Goal: Task Accomplishment & Management: Complete application form

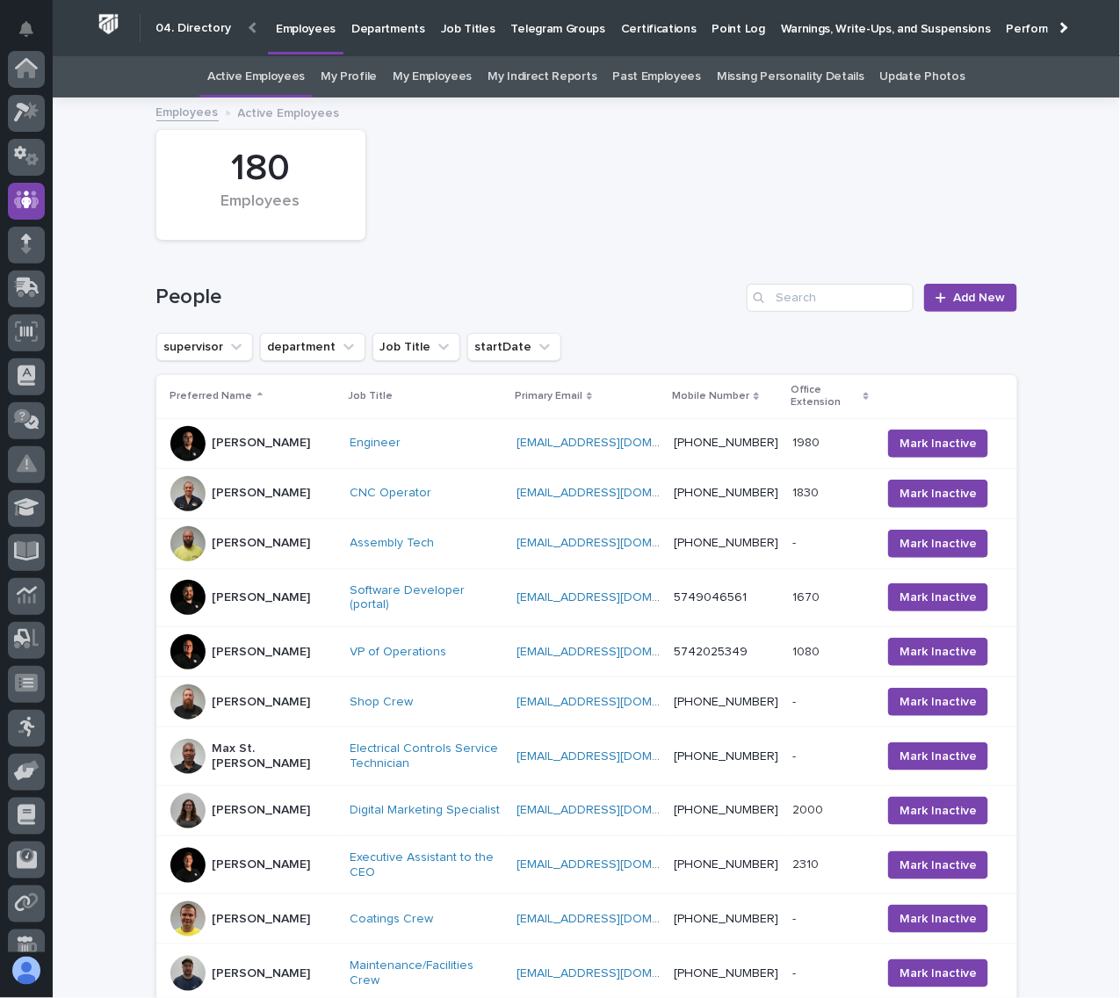
scroll to position [260, 0]
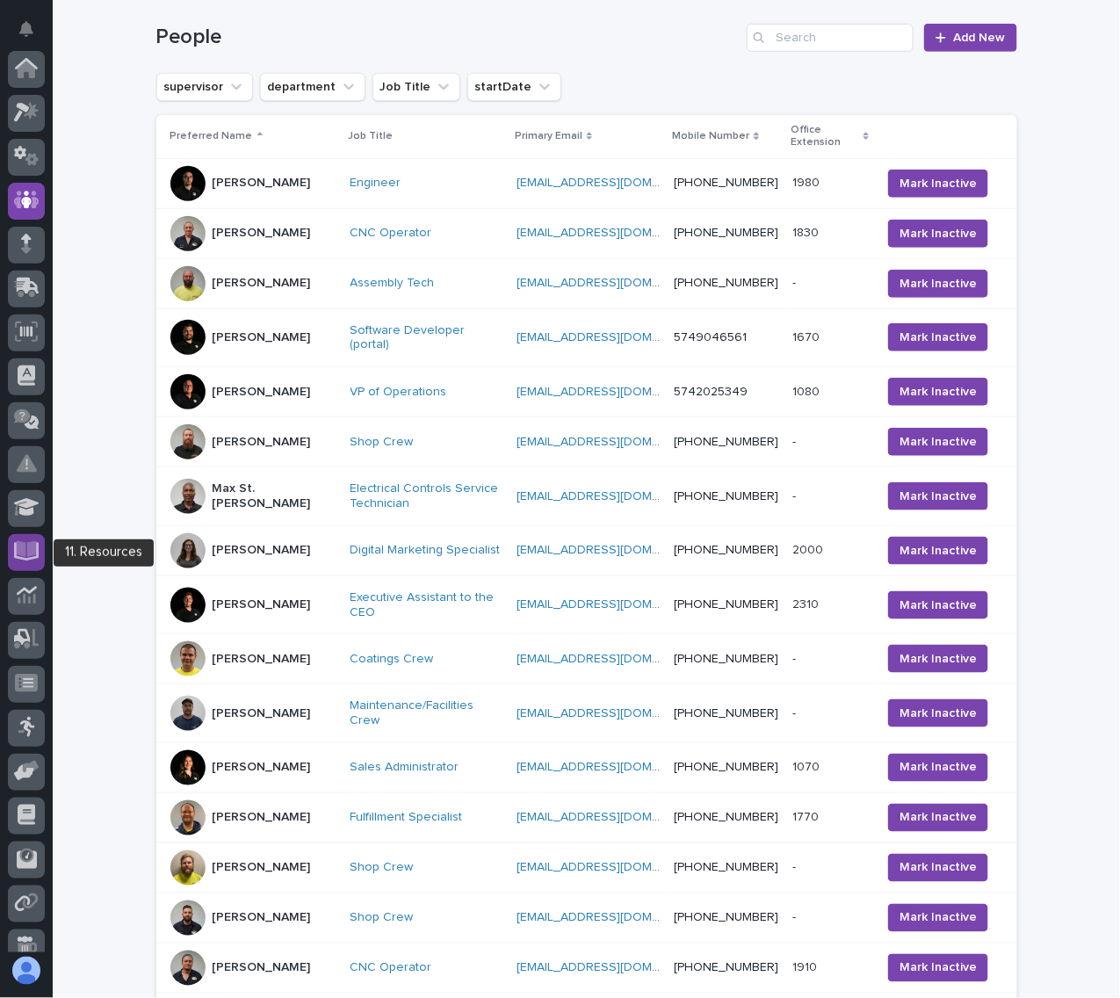
click at [20, 547] on icon at bounding box center [27, 549] width 20 height 17
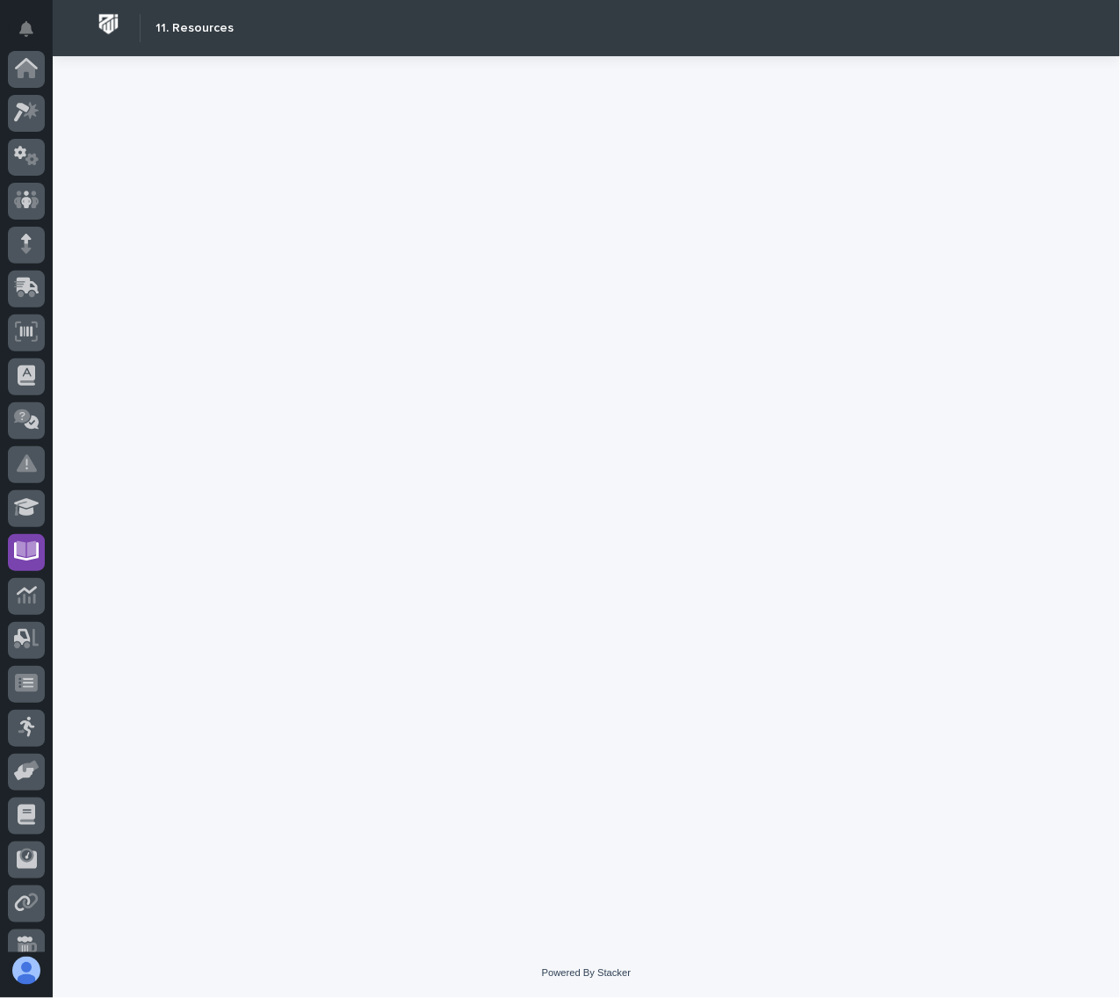
scroll to position [152, 0]
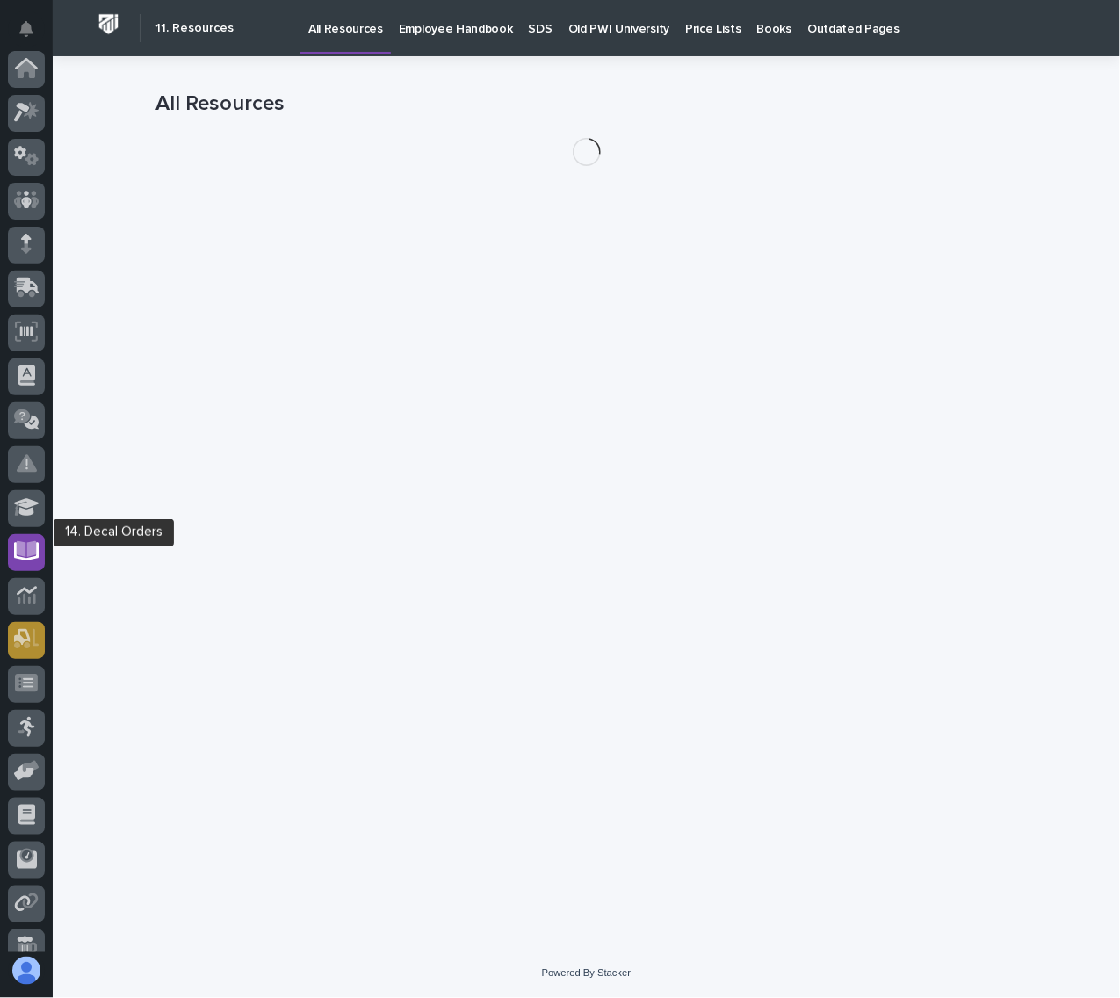
scroll to position [152, 0]
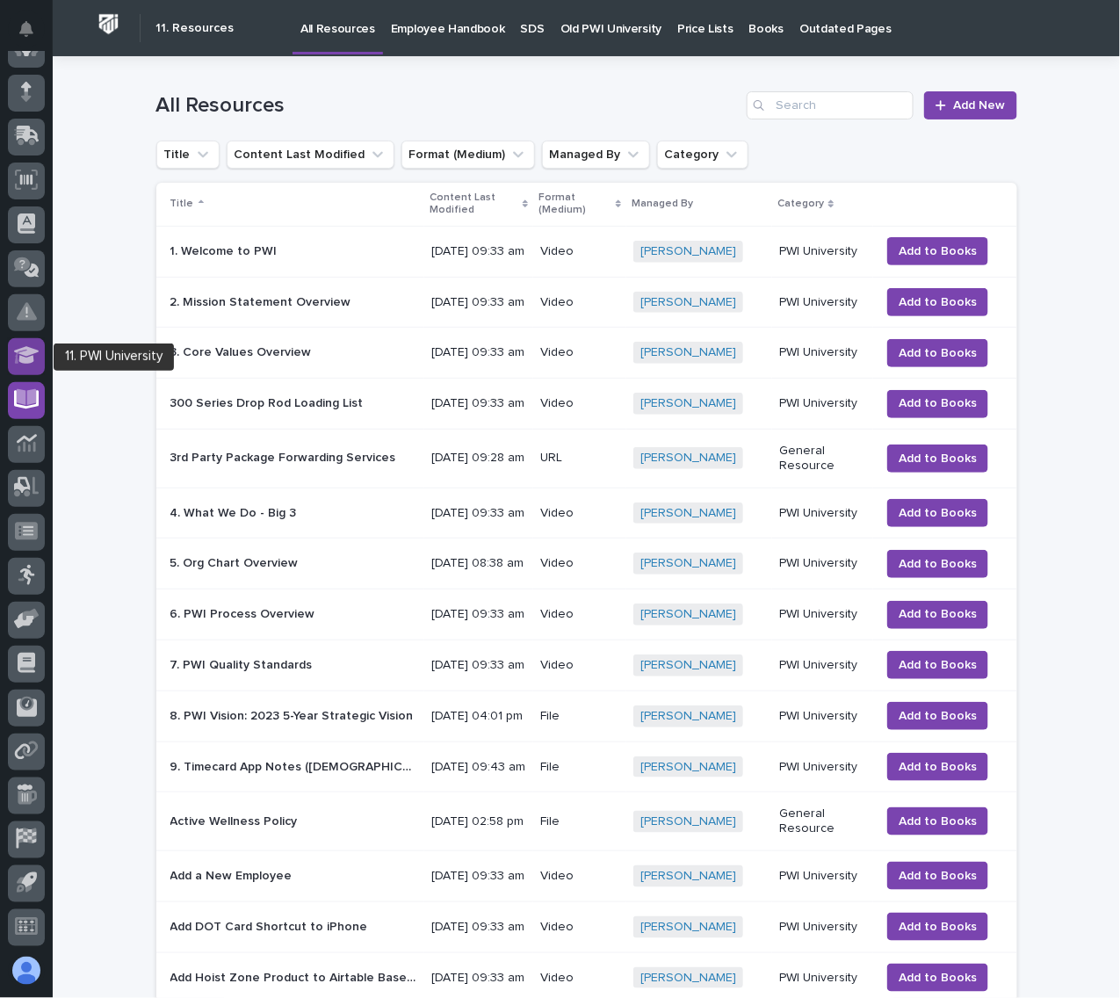
click at [22, 364] on icon at bounding box center [26, 355] width 25 height 20
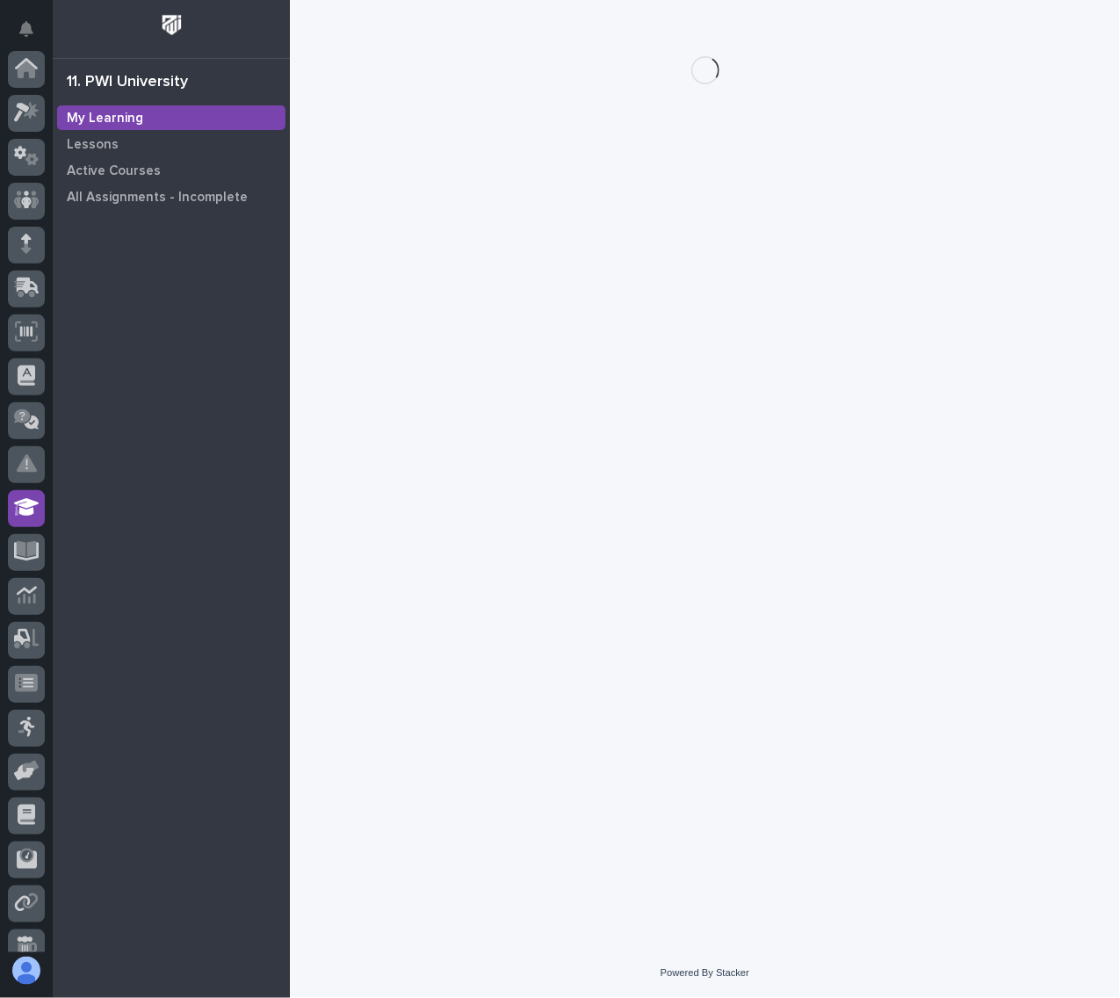
scroll to position [152, 0]
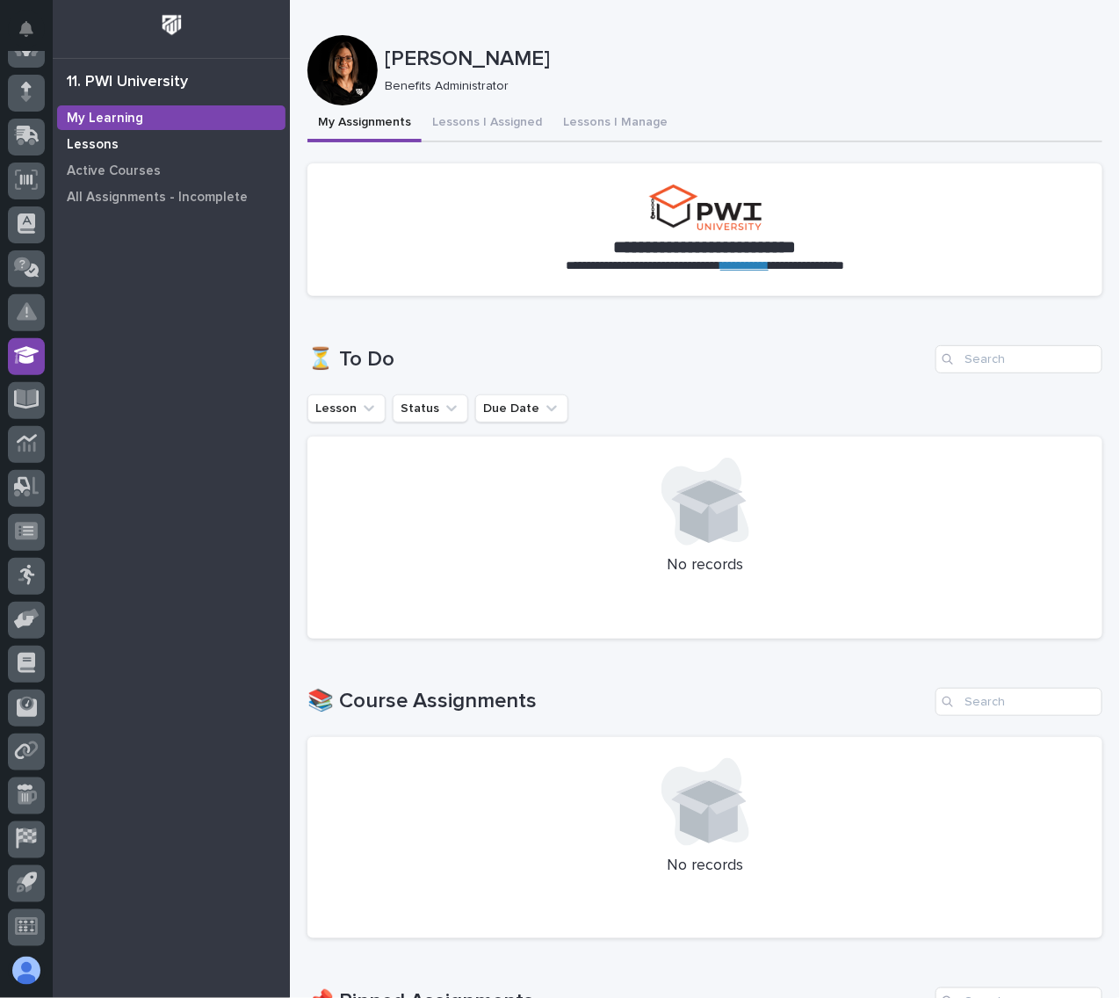
click at [120, 146] on div "Lessons" at bounding box center [171, 144] width 228 height 25
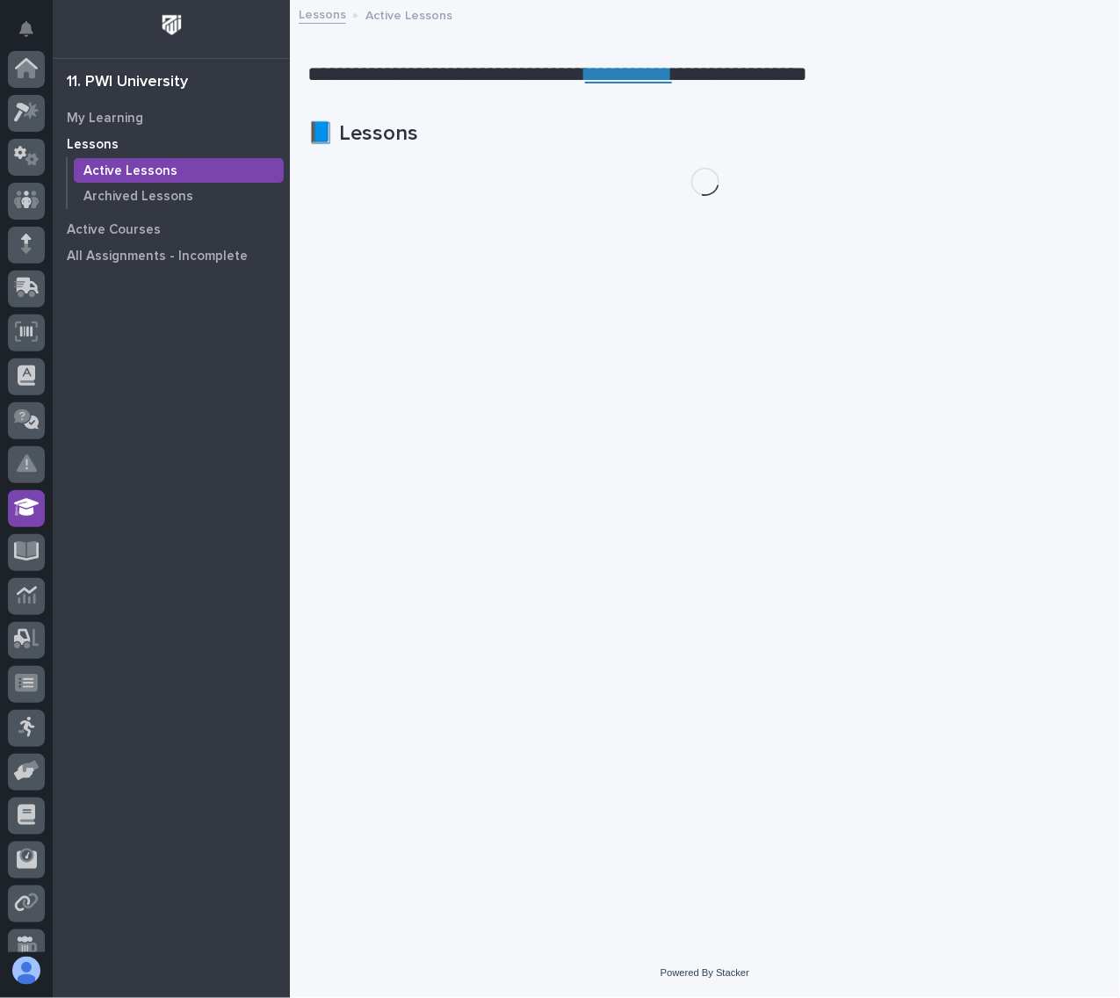
scroll to position [152, 0]
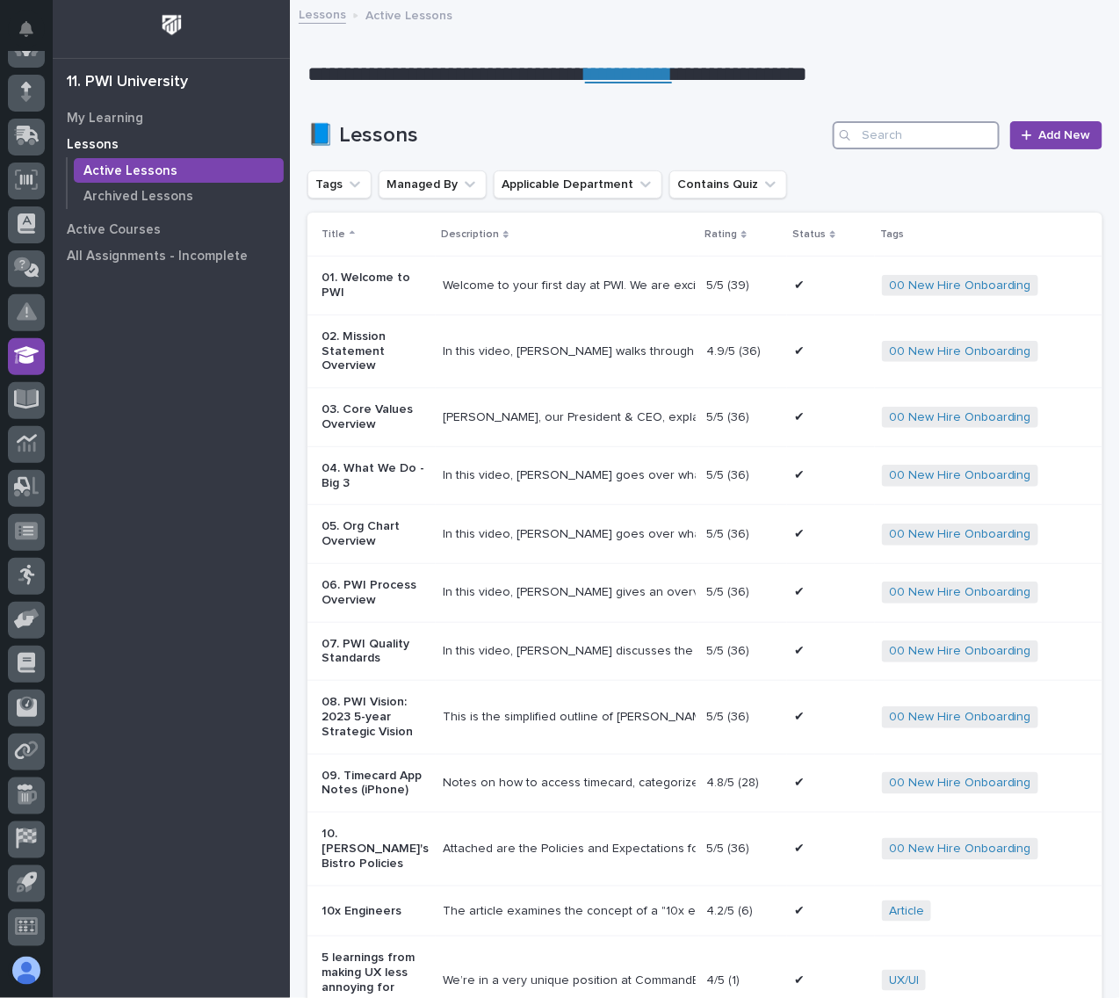
click at [903, 147] on input "Search" at bounding box center [916, 135] width 167 height 28
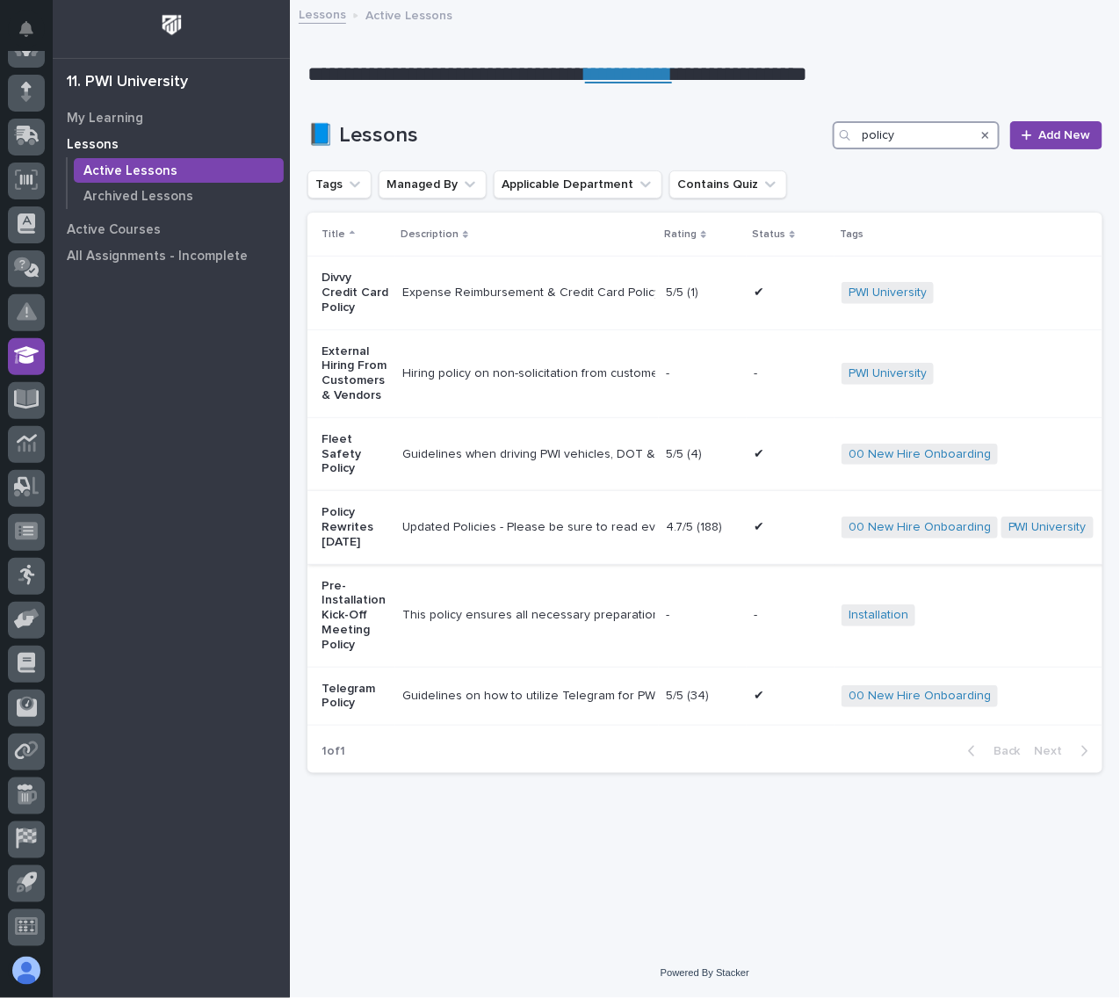
type input "policy"
click at [466, 525] on div "Updated Policies - Please be sure to read everything. If you have any questions…" at bounding box center [526, 527] width 249 height 29
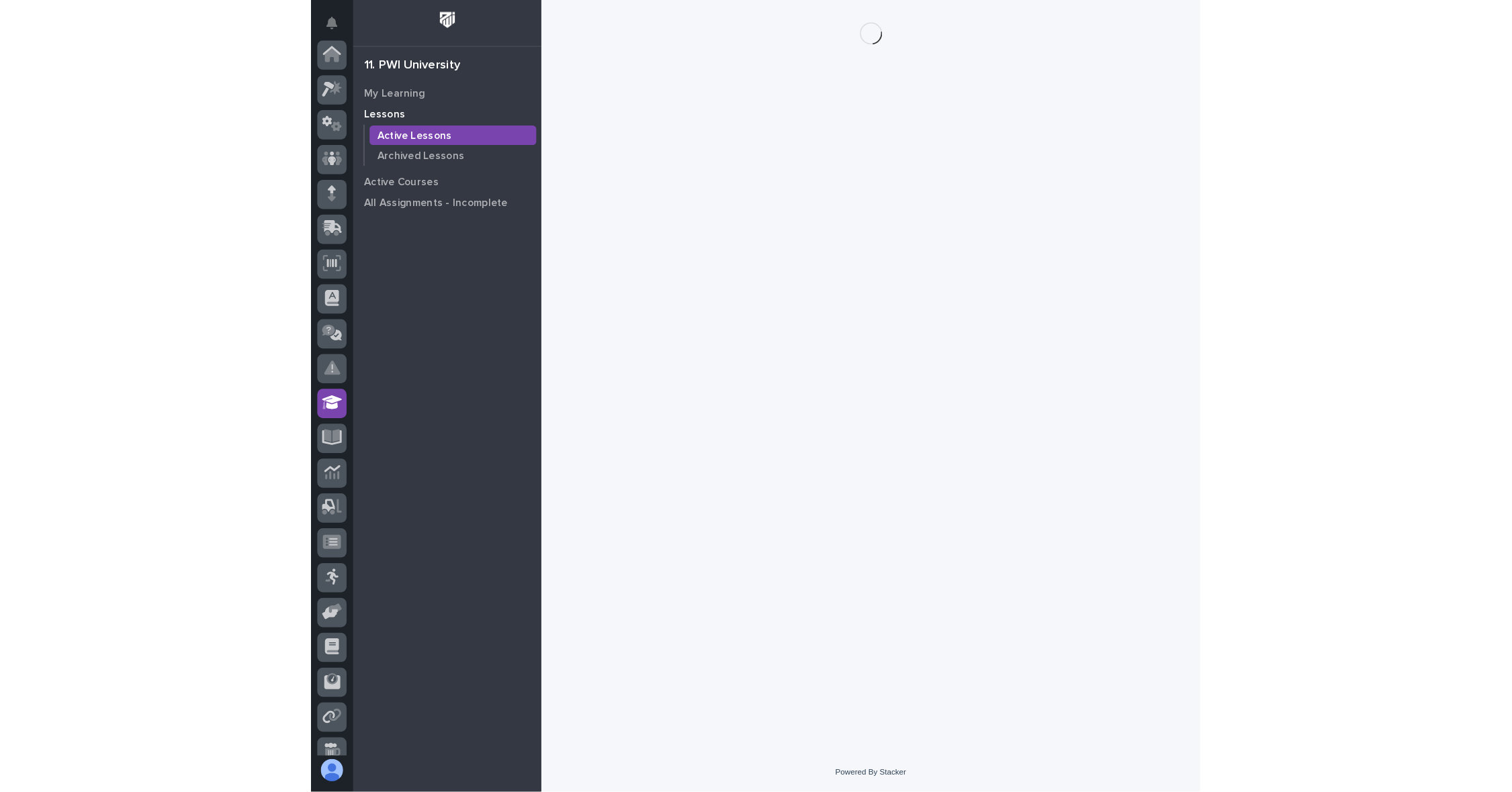
scroll to position [116, 0]
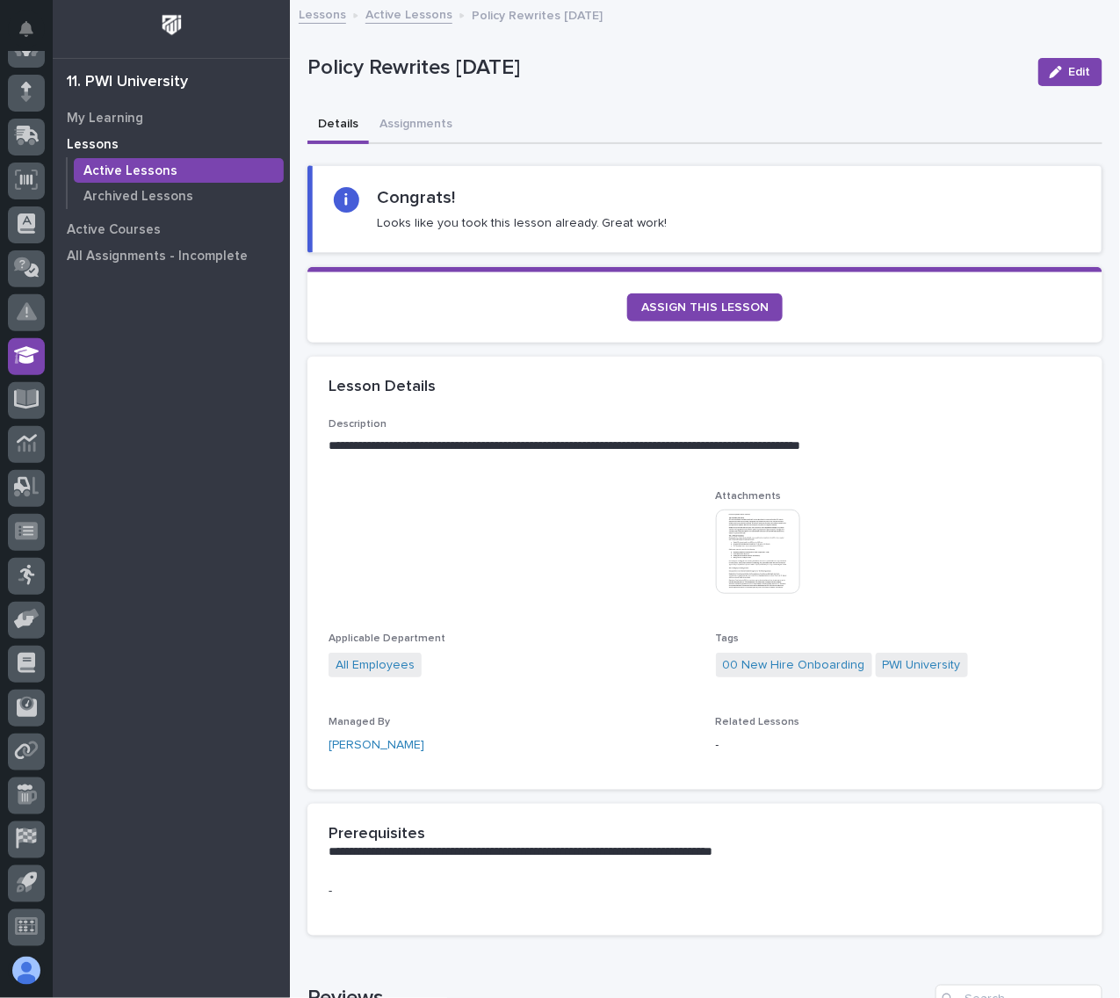
click at [741, 559] on img at bounding box center [758, 551] width 84 height 84
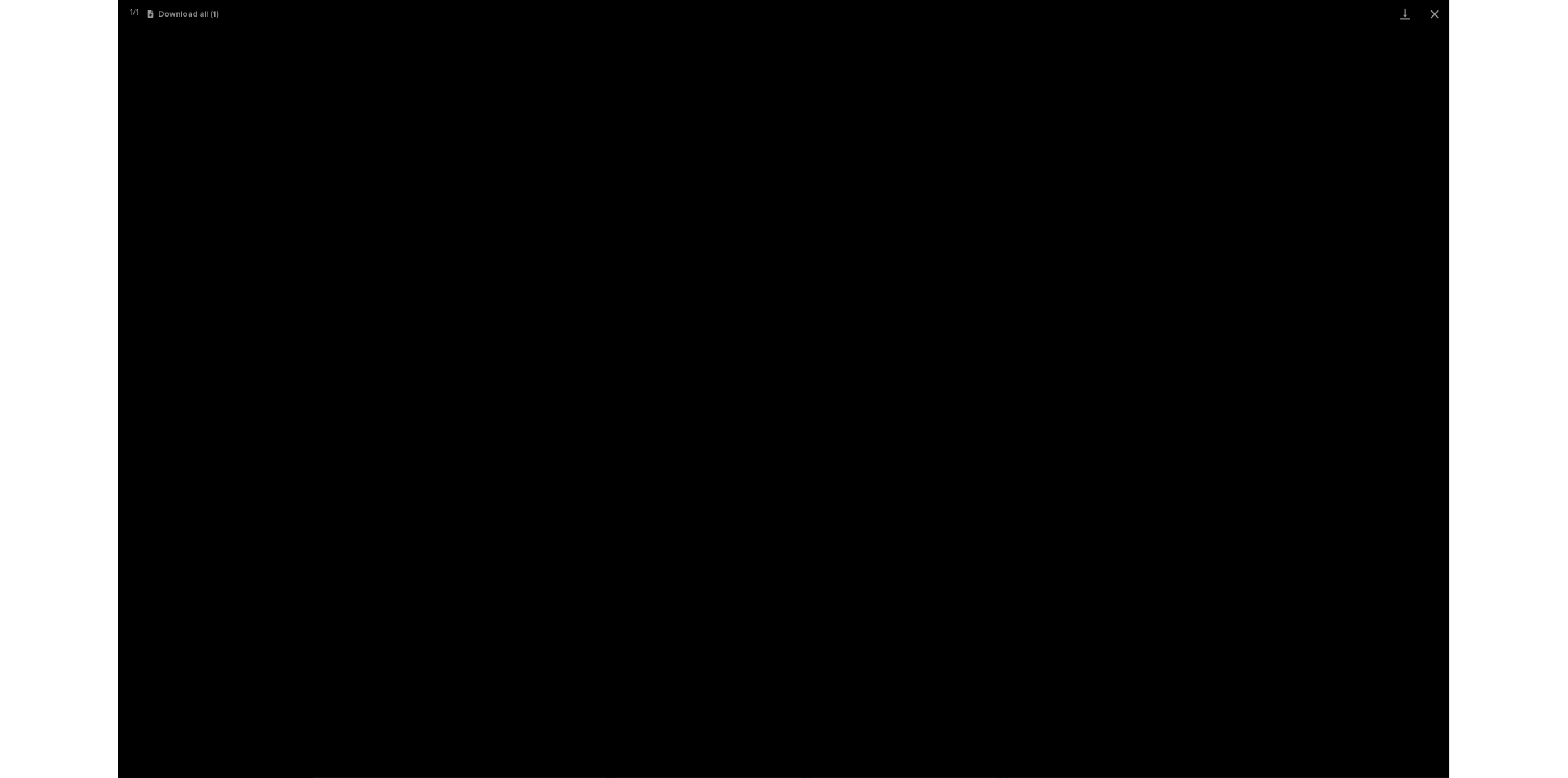
scroll to position [0, 0]
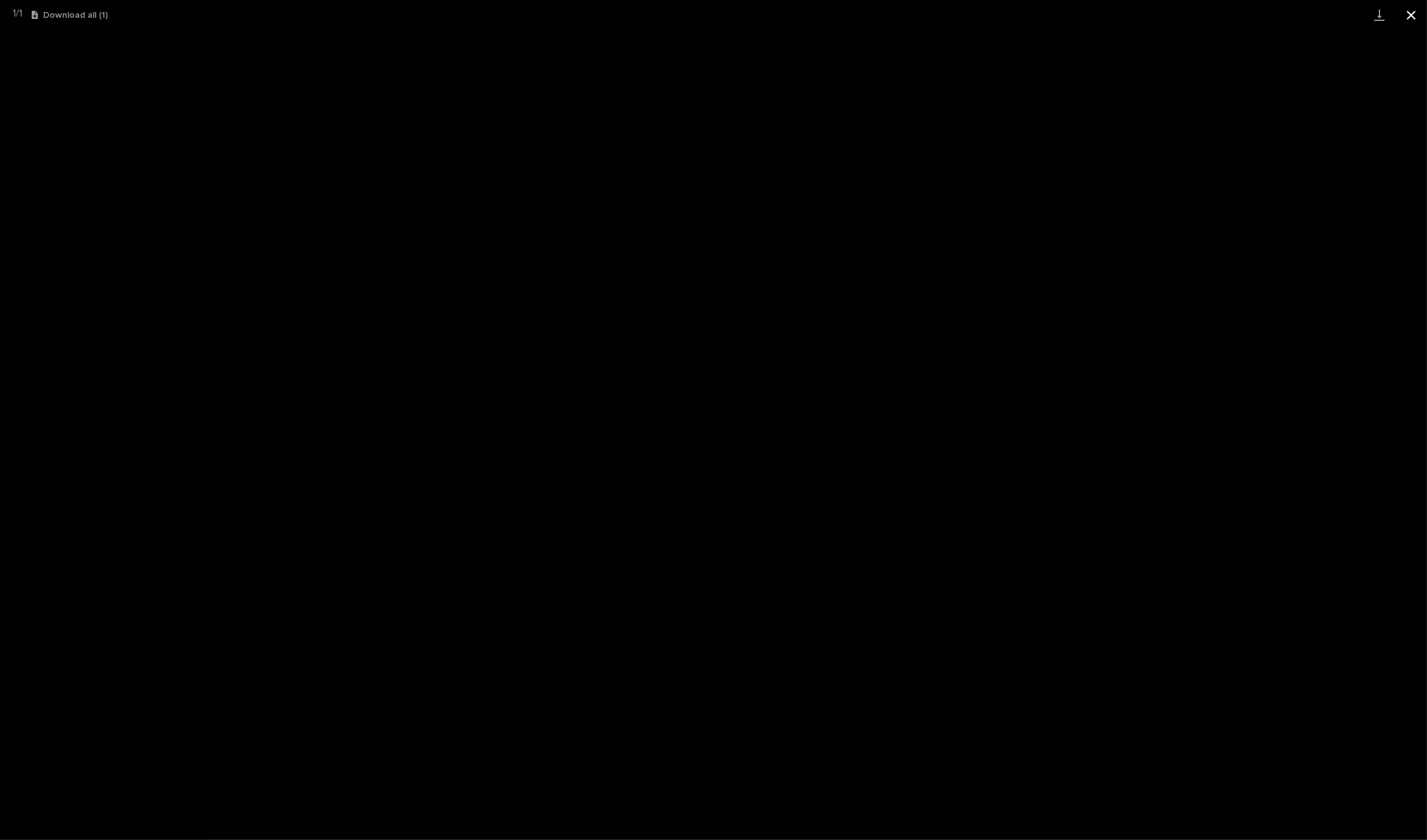
click at [808, 17] on button "Close gallery" at bounding box center [1411, 14] width 32 height 30
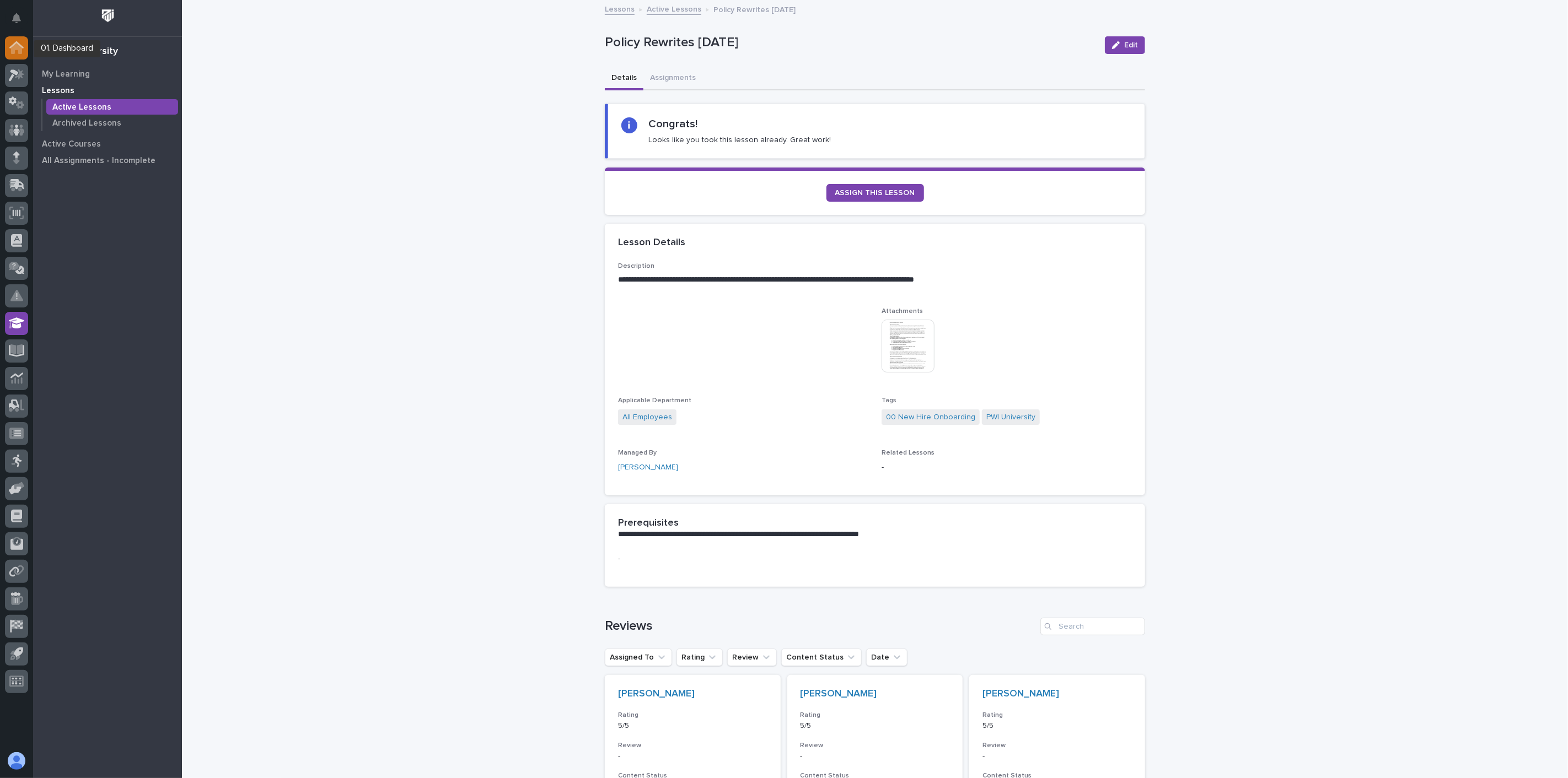
click at [17, 50] on icon at bounding box center [16, 48] width 14 height 13
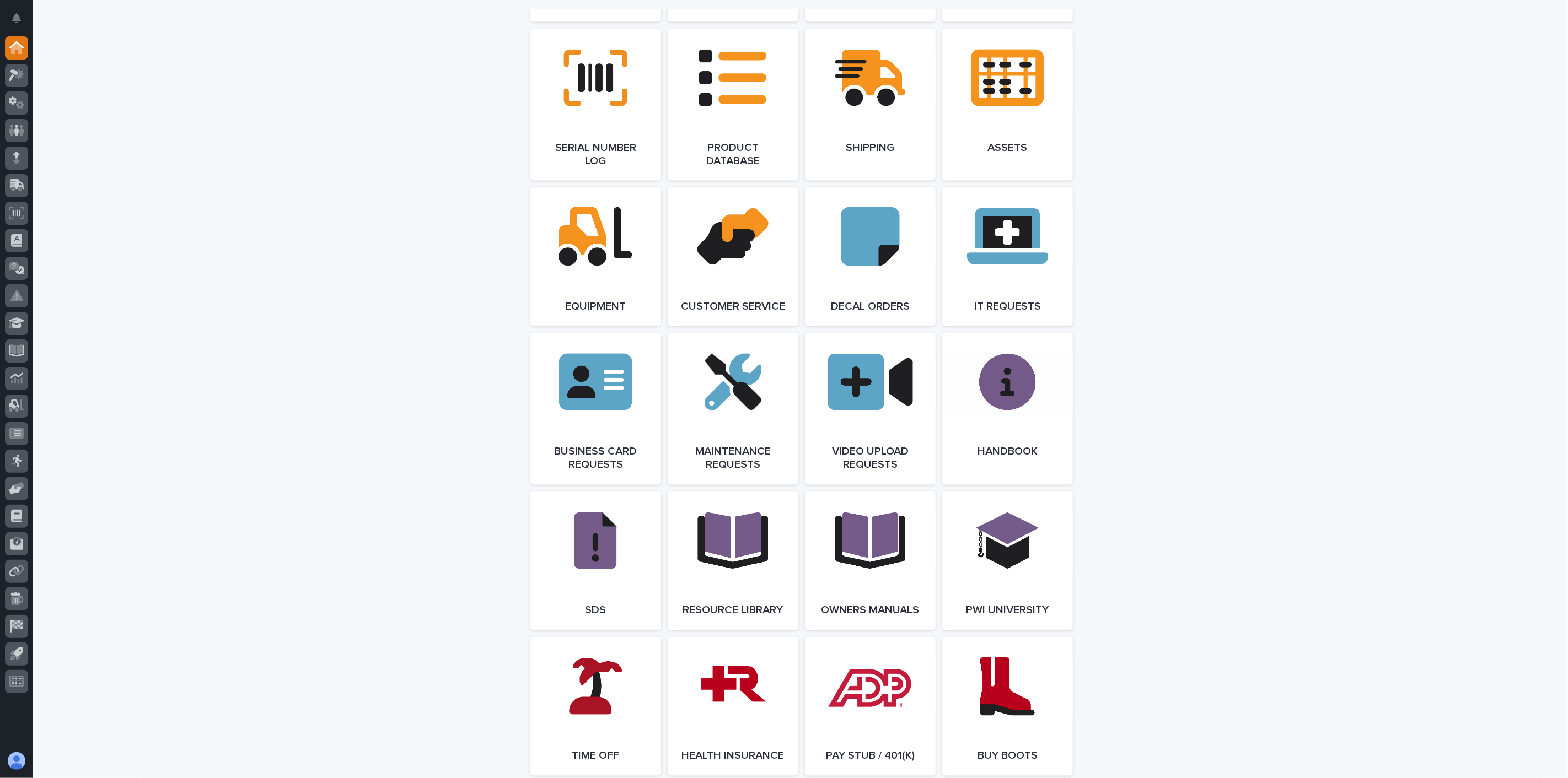
scroll to position [1767, 0]
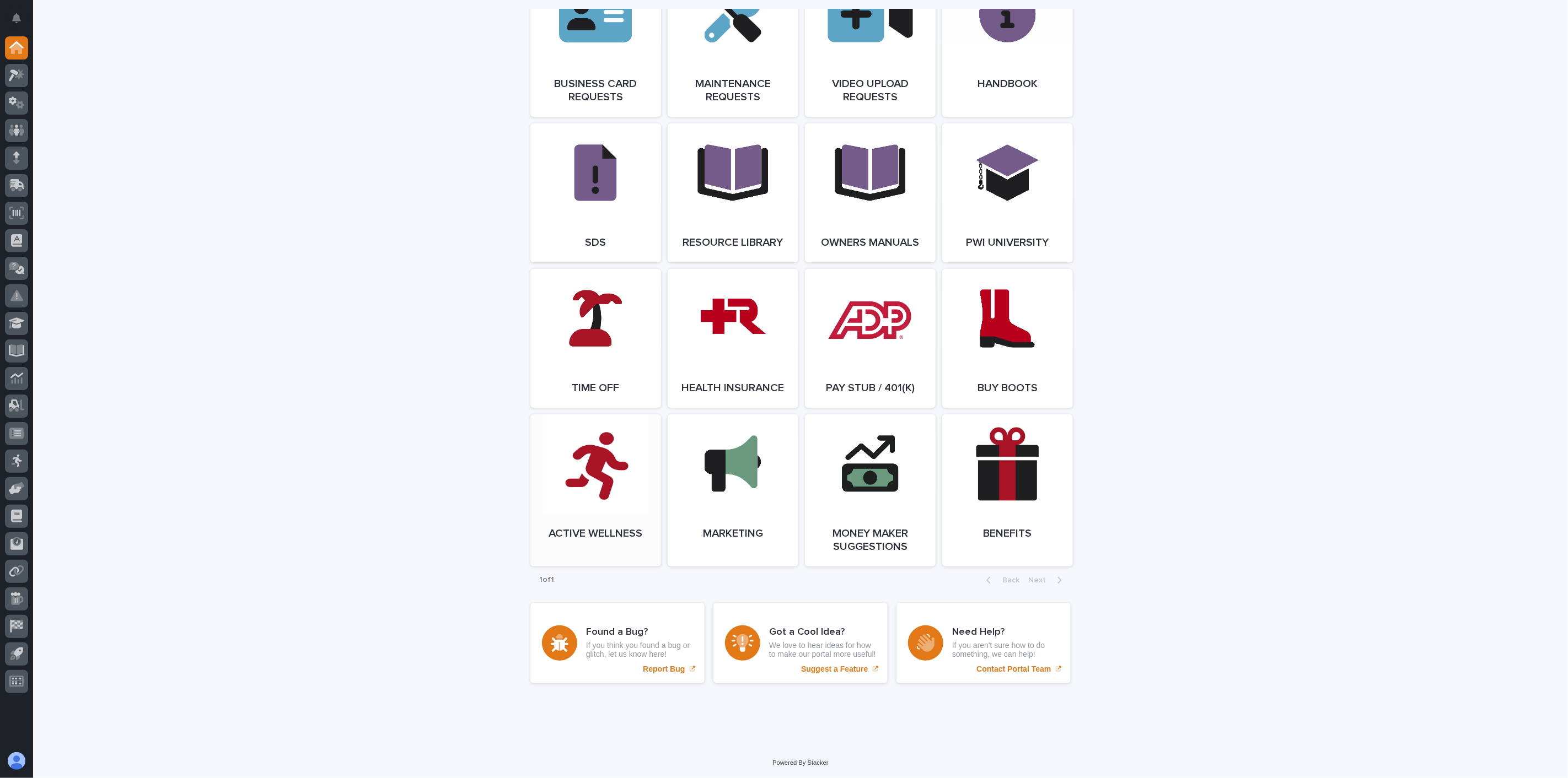
click at [595, 474] on link "Open Link" at bounding box center [596, 490] width 131 height 152
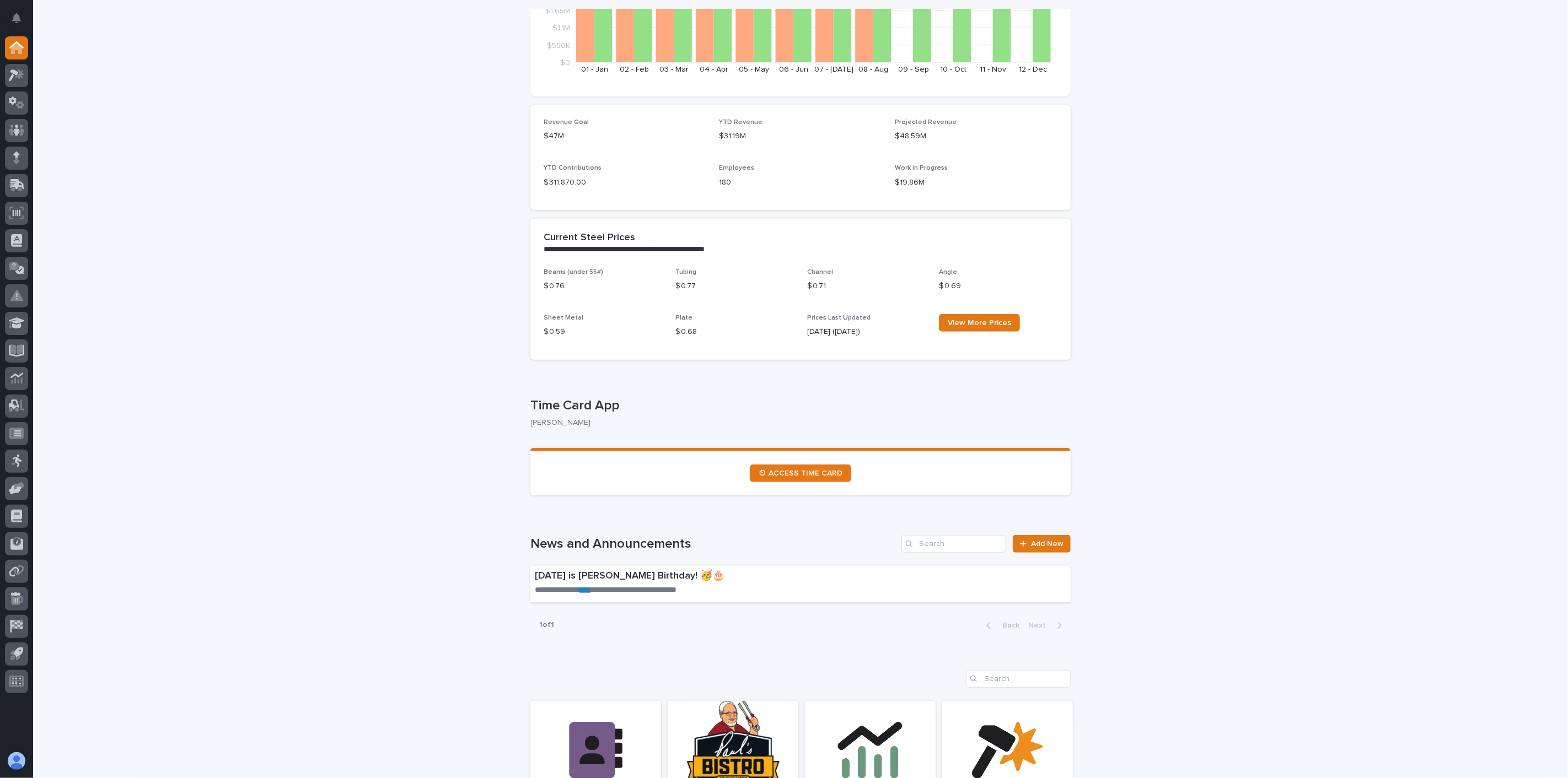
scroll to position [0, 0]
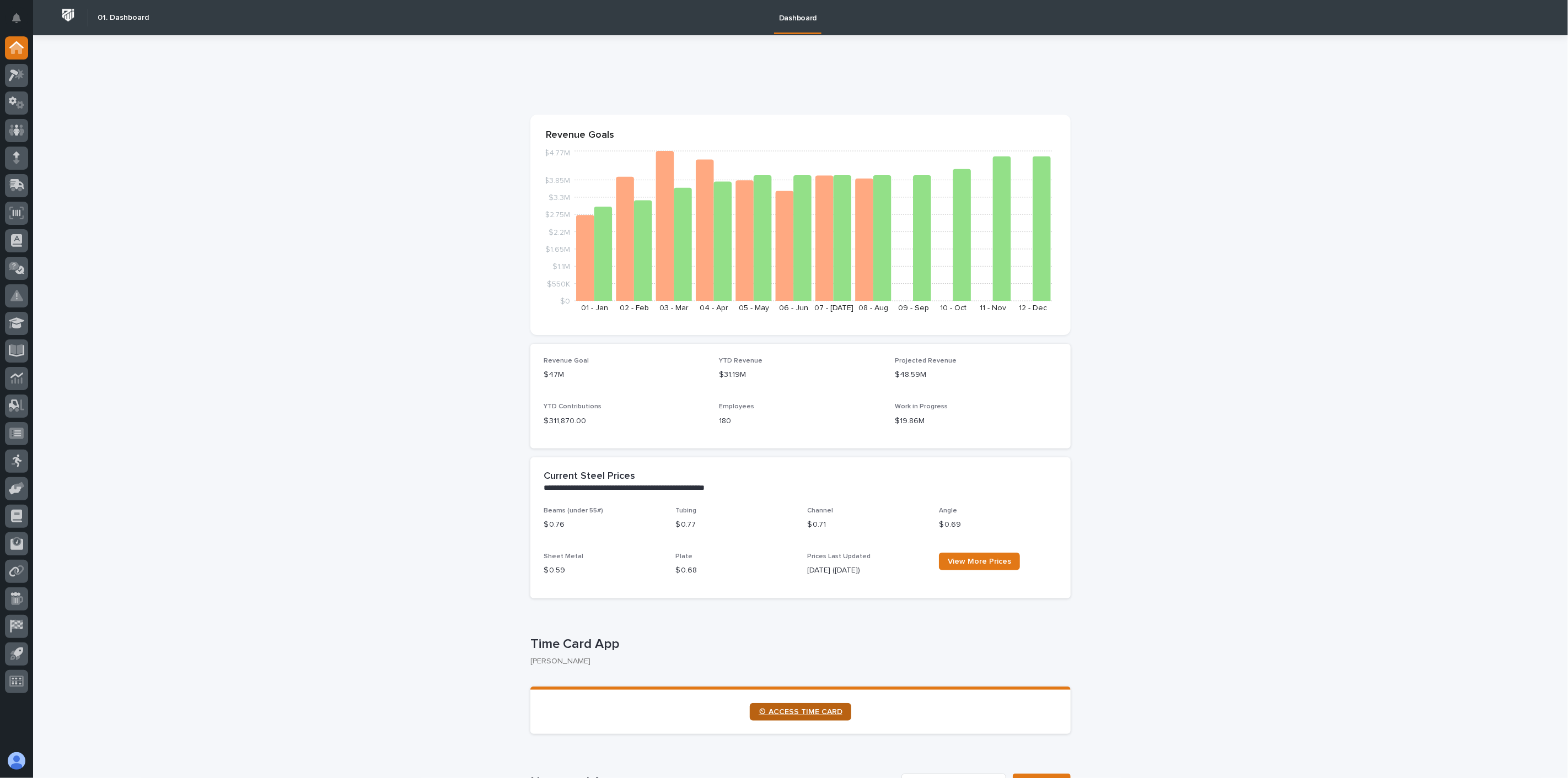
click at [702, 626] on span "⏲ ACCESS TIME CARD" at bounding box center [800, 712] width 83 height 8
click at [19, 129] on icon at bounding box center [16, 131] width 16 height 13
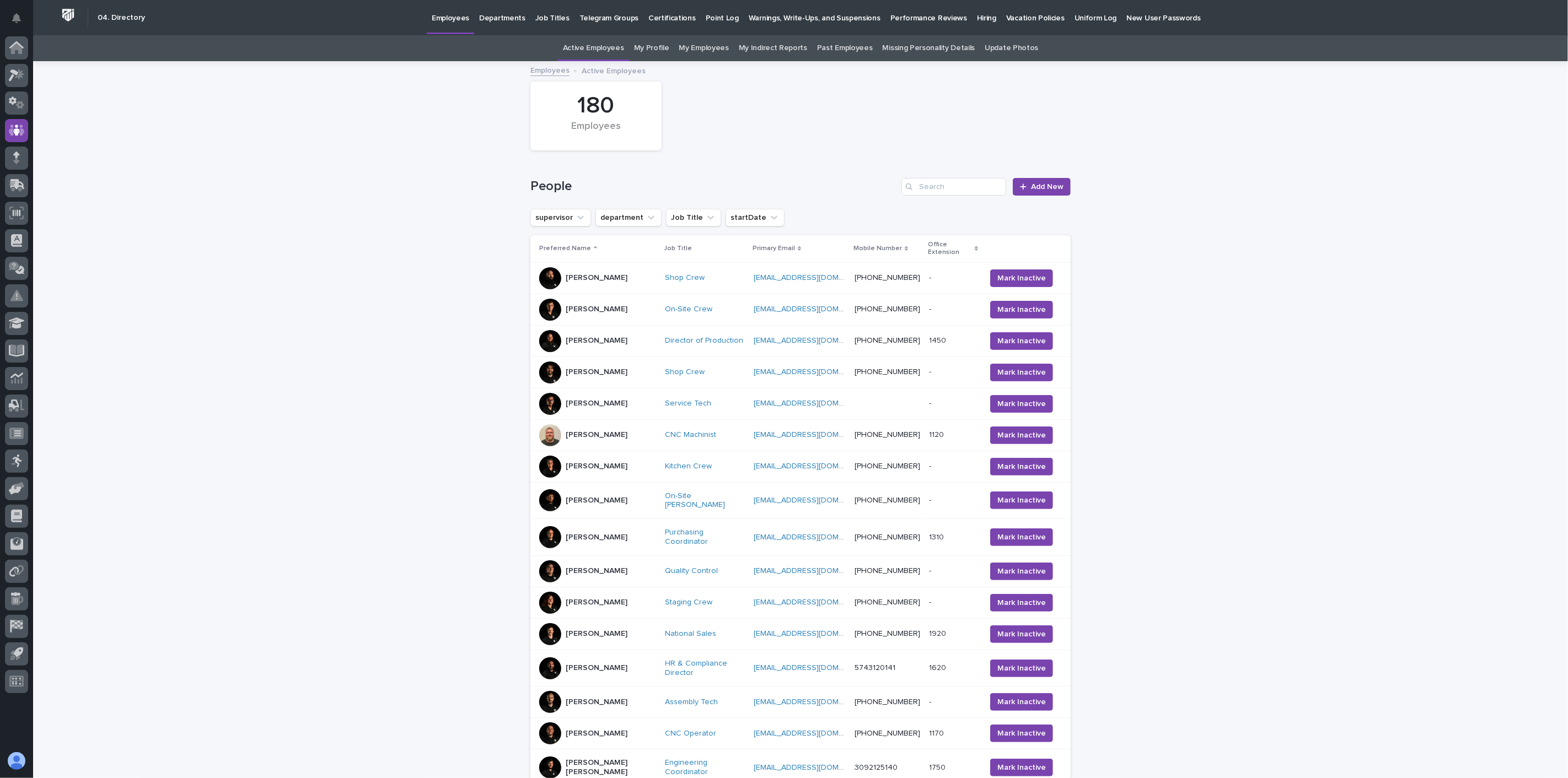
click at [660, 44] on link "My Profile" at bounding box center [652, 48] width 35 height 26
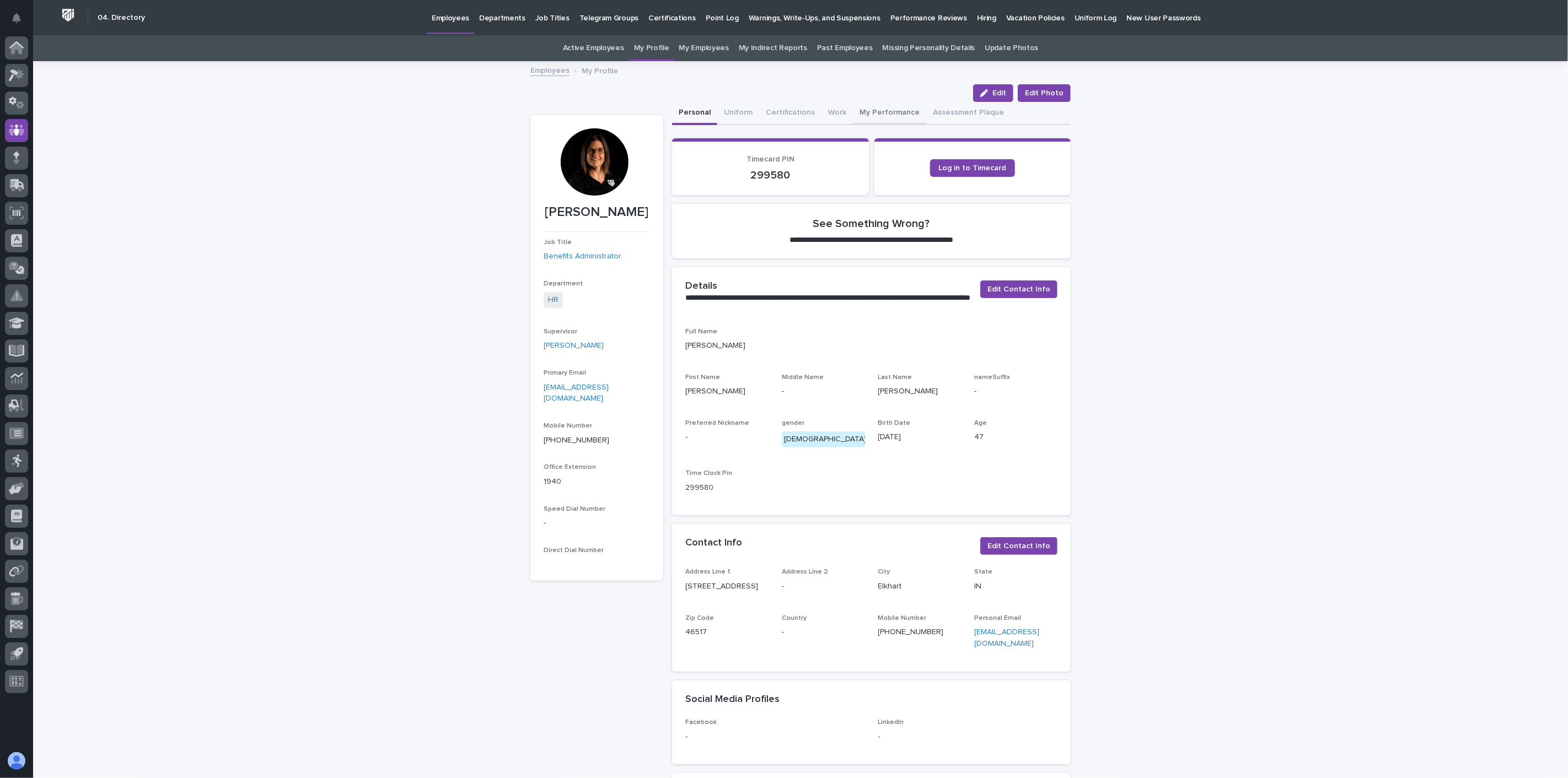
click at [702, 111] on button "My Performance" at bounding box center [889, 113] width 73 height 23
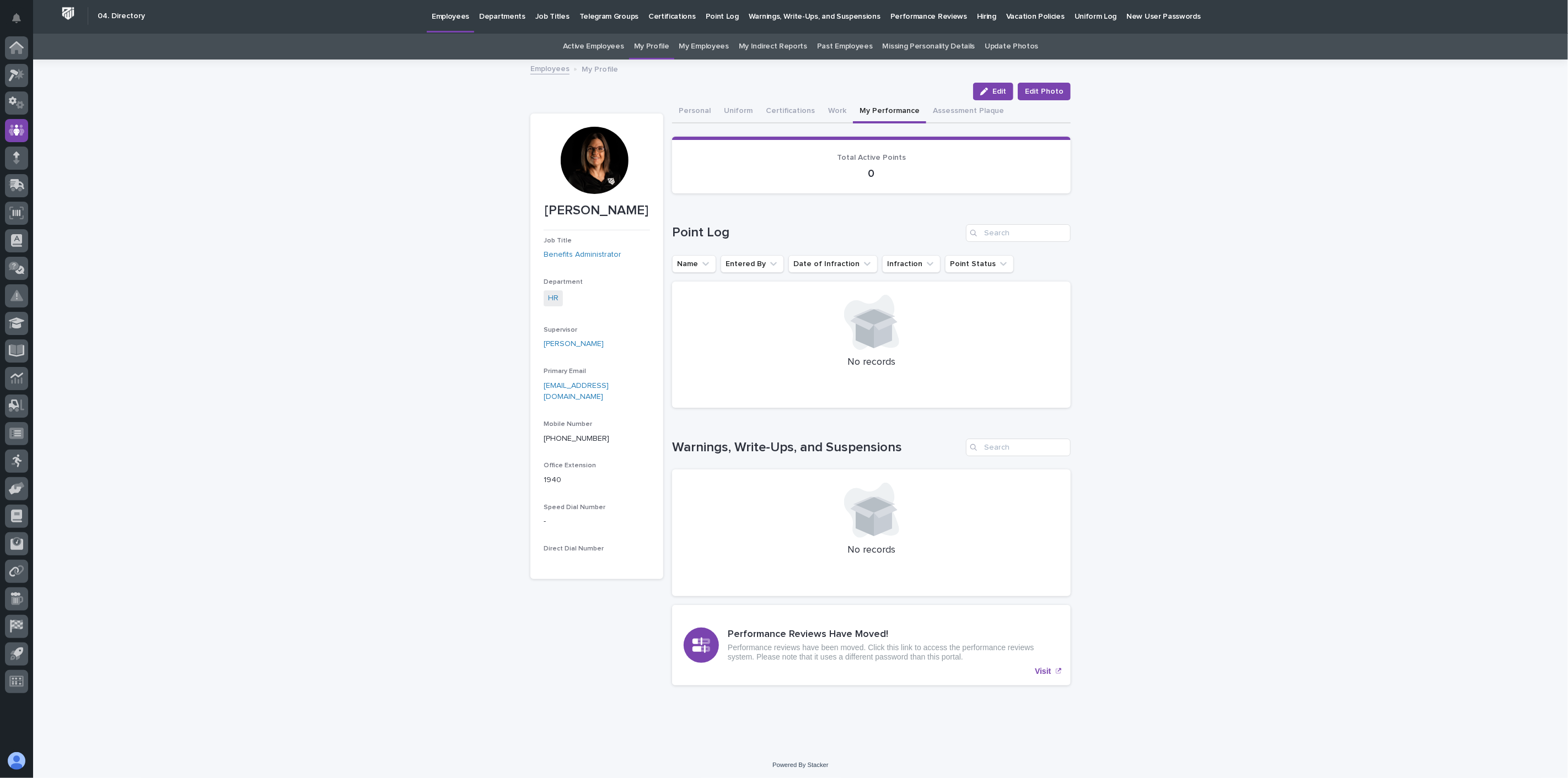
scroll to position [3, 0]
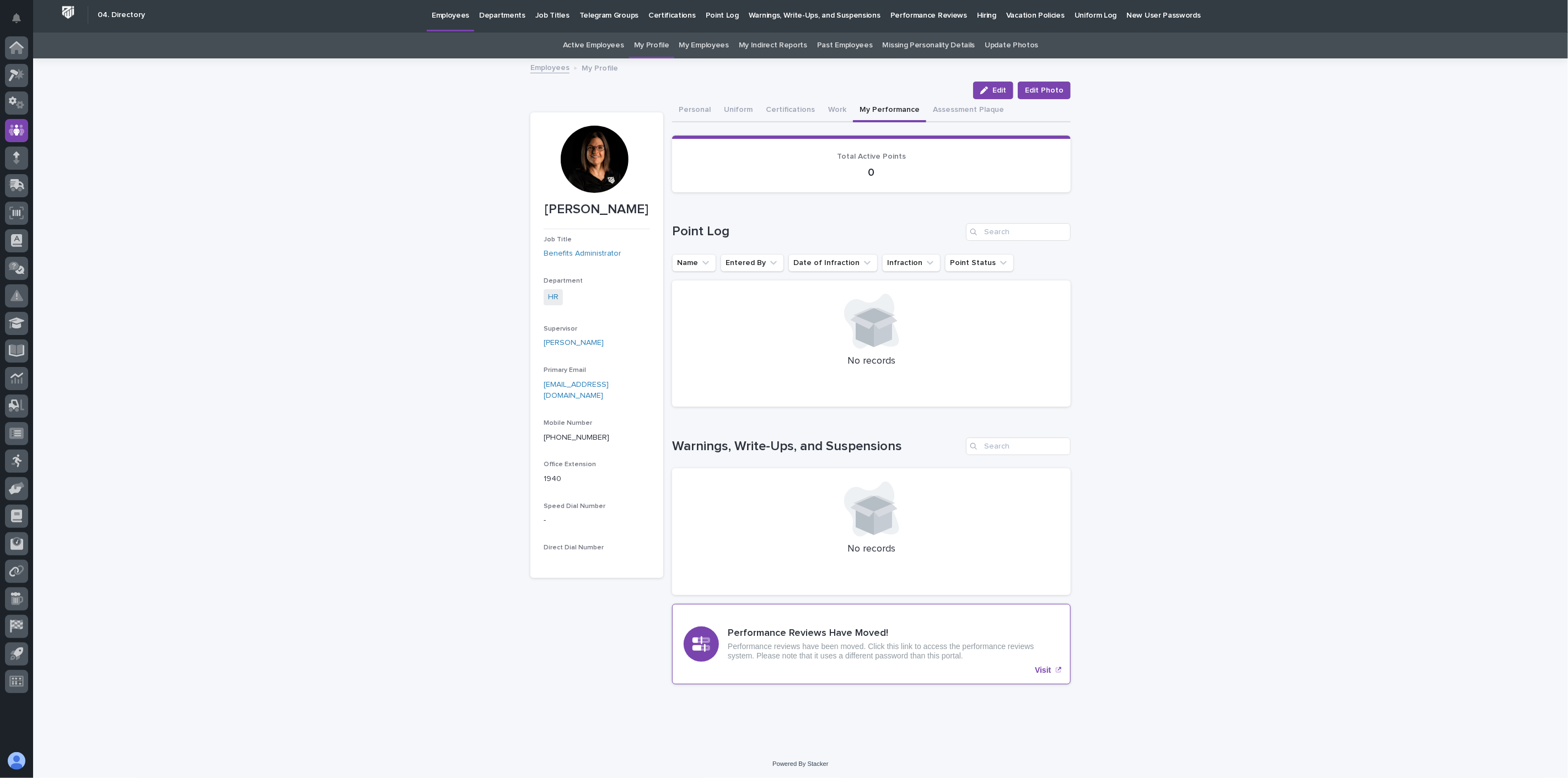
click at [702, 626] on p "Performance reviews have been moved. Click this link to access the performance …" at bounding box center [893, 651] width 331 height 19
click at [18, 50] on icon at bounding box center [17, 49] width 11 height 11
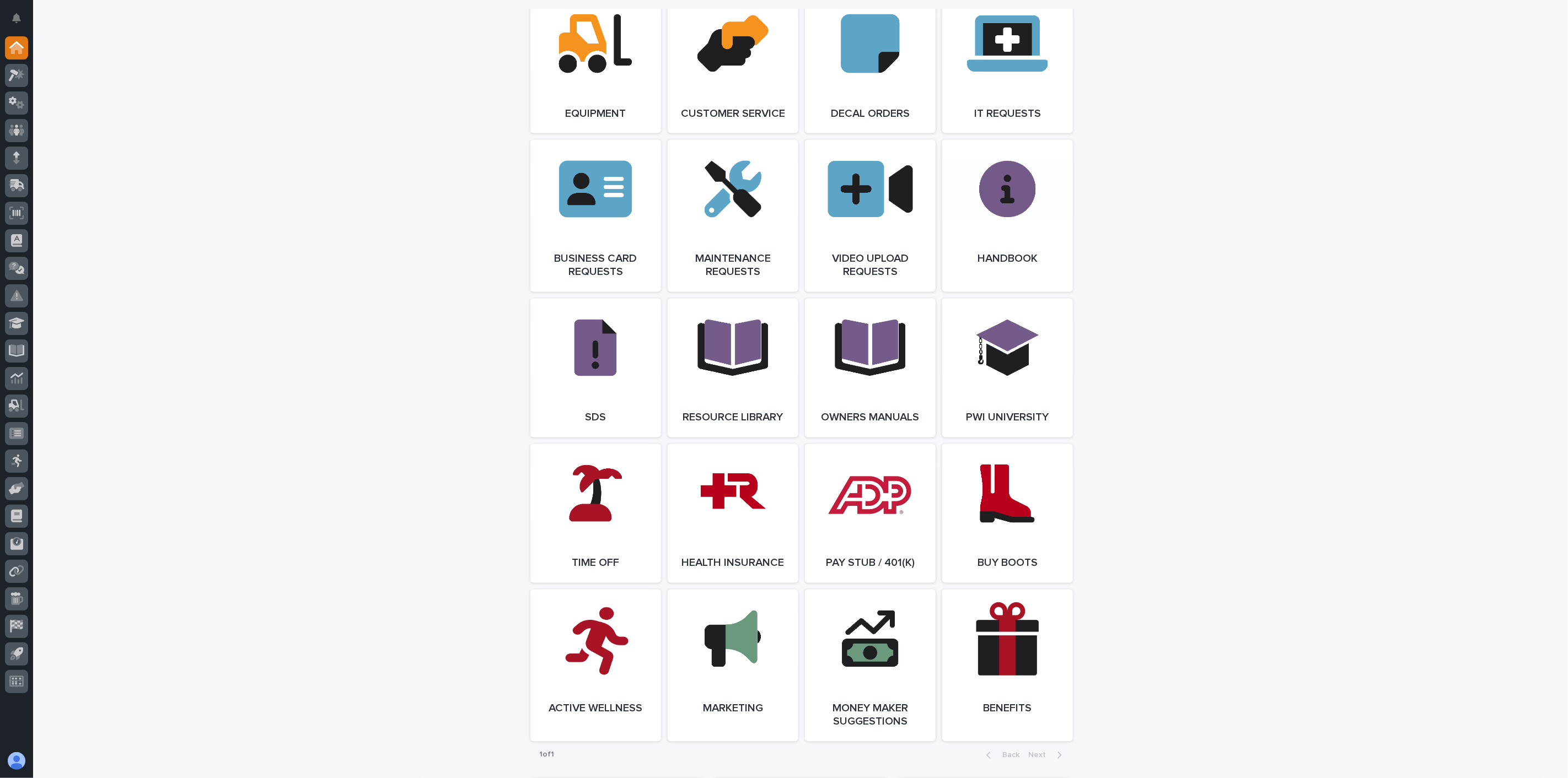
scroll to position [1767, 0]
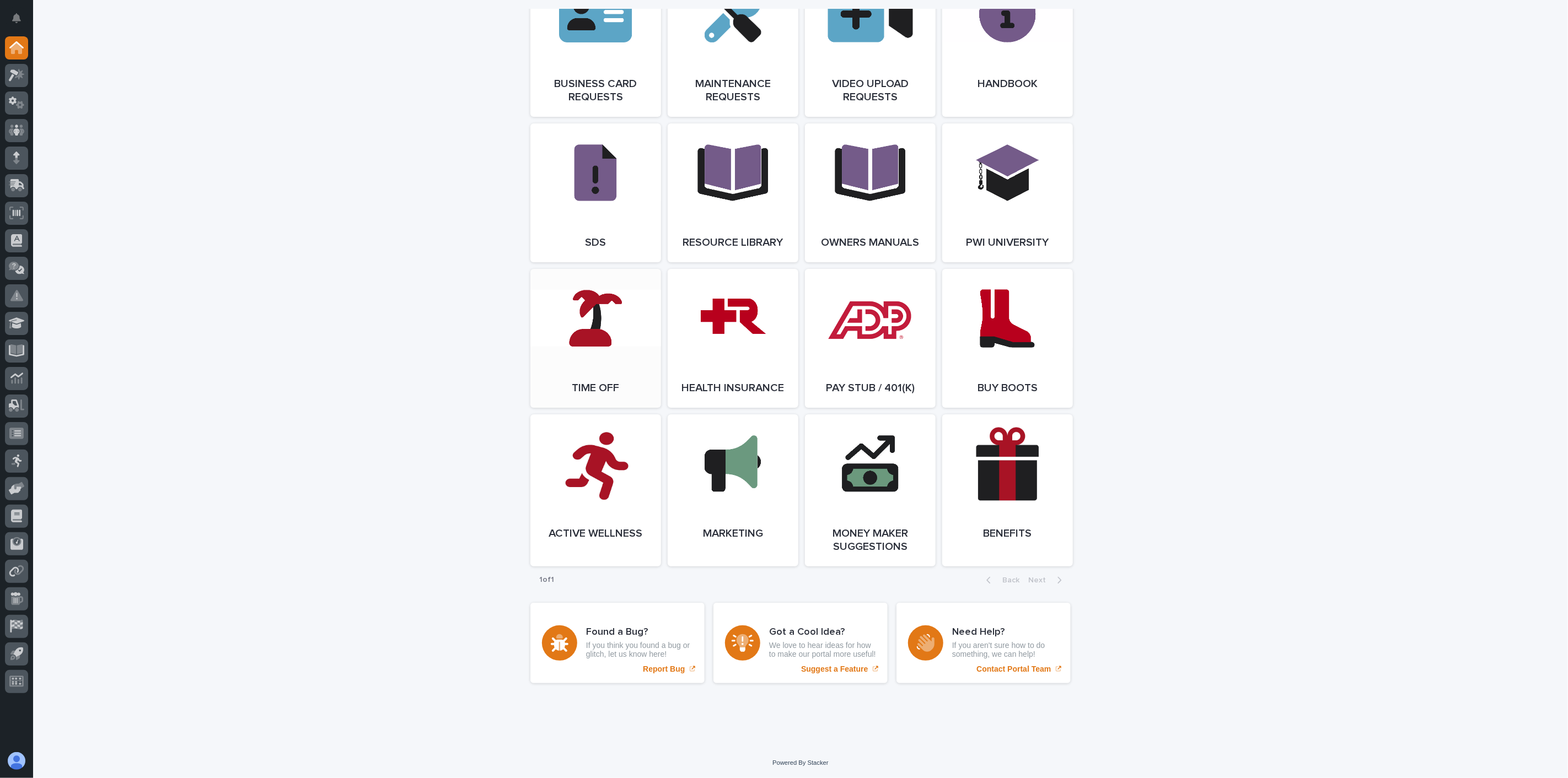
click at [577, 334] on span "Open Link" at bounding box center [595, 338] width 36 height 8
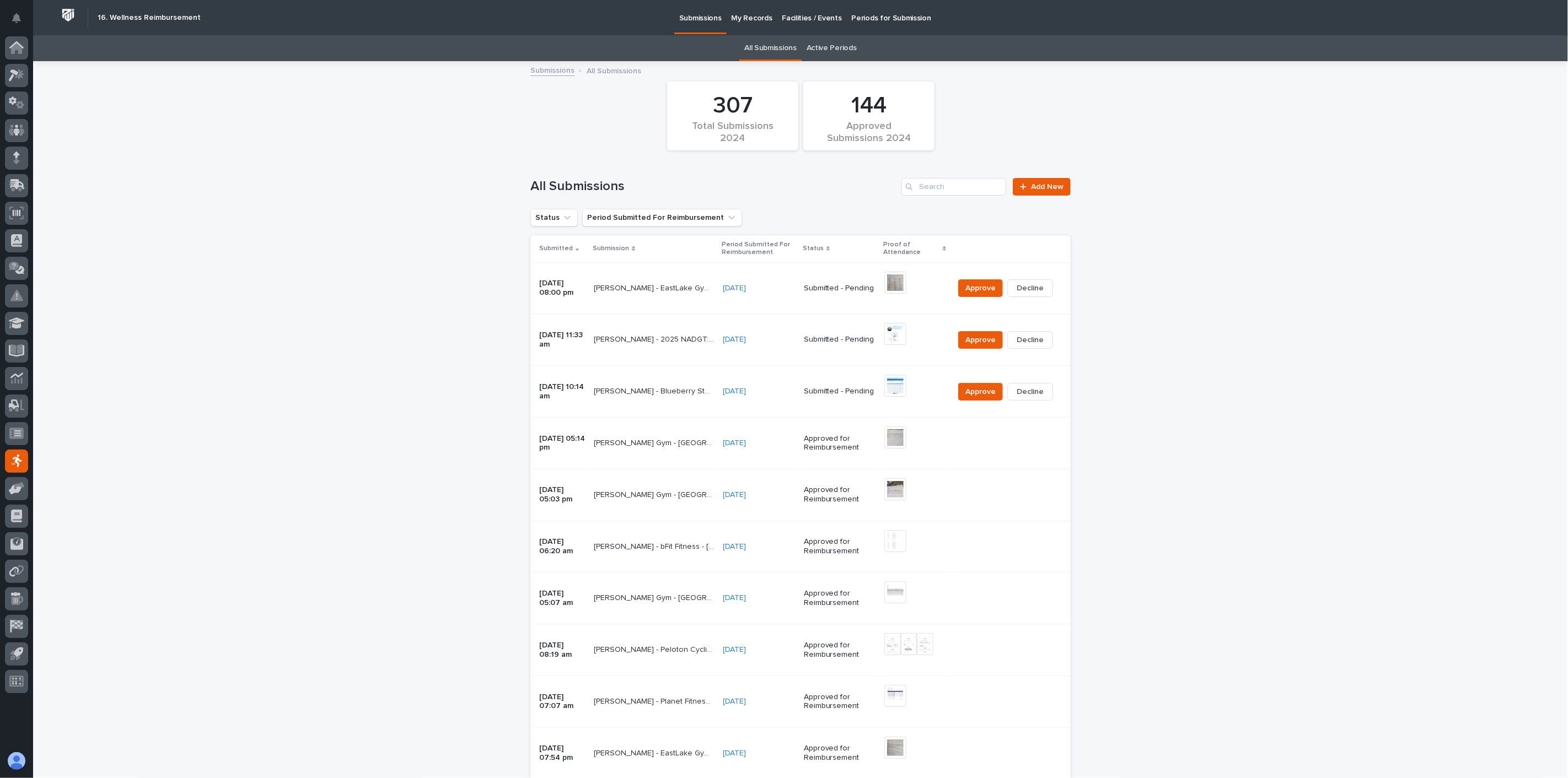
click at [731, 16] on p "My Records" at bounding box center [751, 11] width 41 height 23
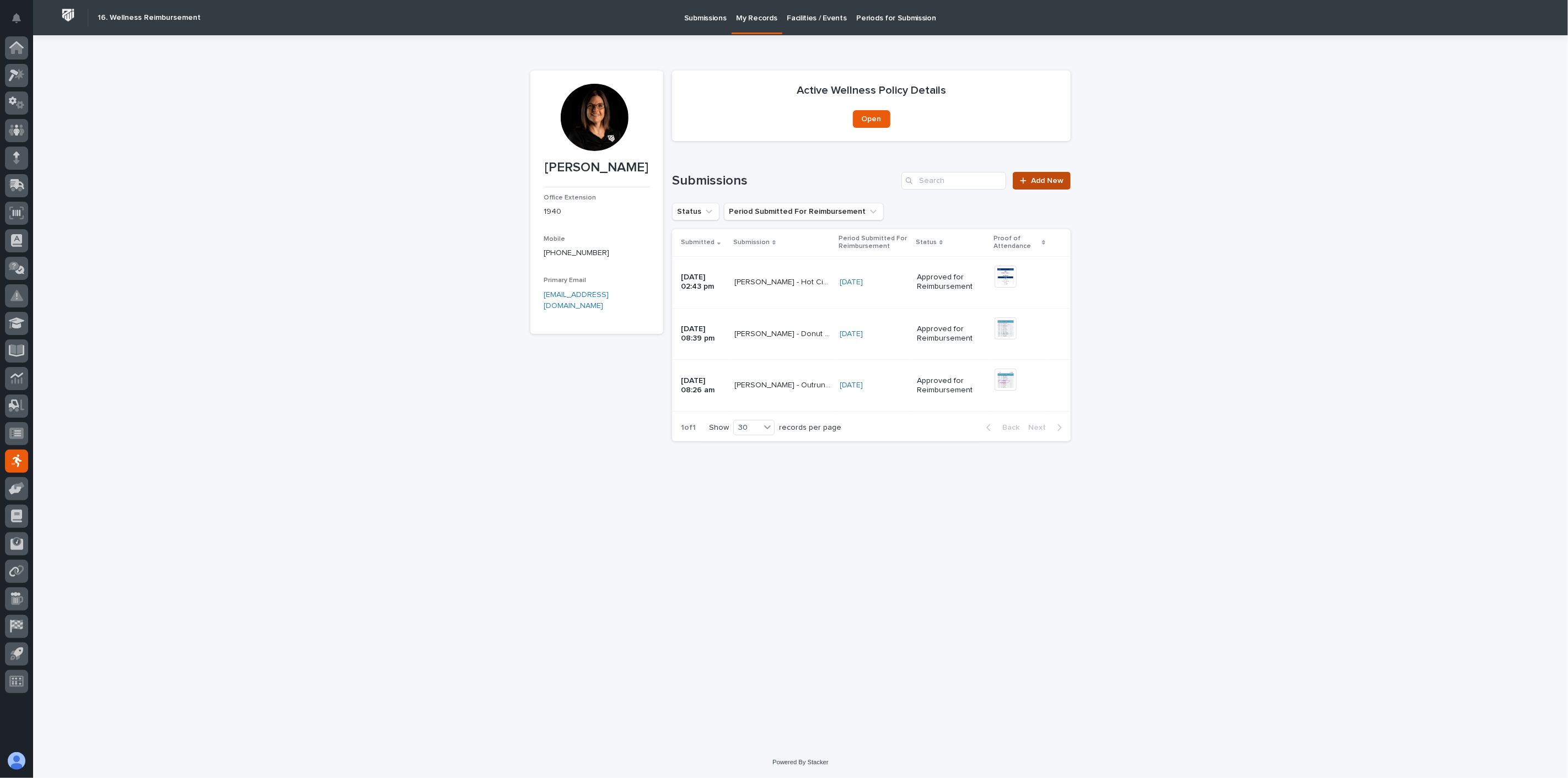
click at [1046, 186] on link "Add New" at bounding box center [1041, 181] width 58 height 18
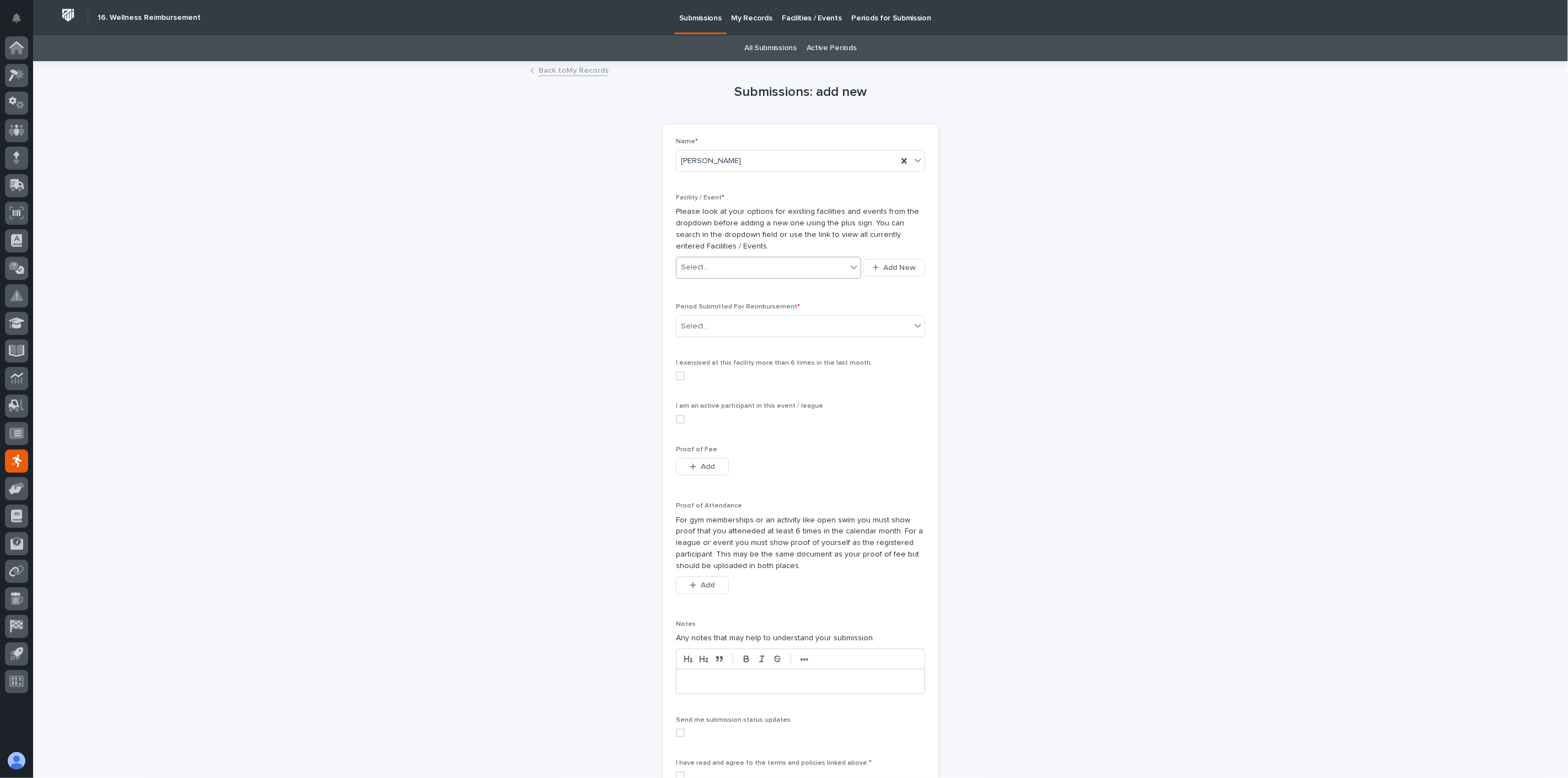
click at [781, 267] on div "Select..." at bounding box center [761, 267] width 170 height 18
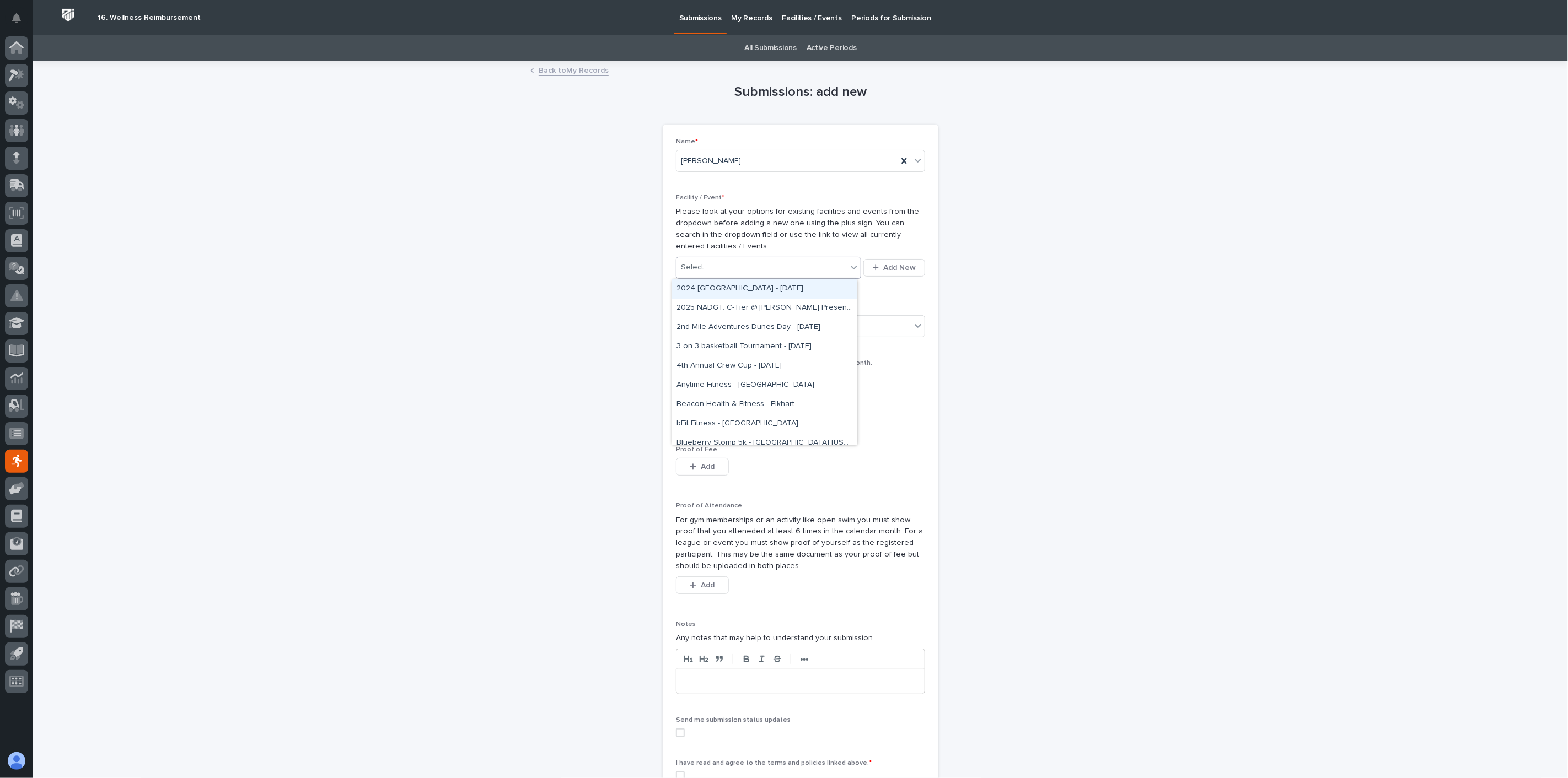
click at [978, 287] on div "Submissions: add new Loading... Saving… Loading... Saving… Loading... Saving… N…" at bounding box center [800, 445] width 540 height 767
click at [747, 327] on div "Select..." at bounding box center [793, 326] width 234 height 18
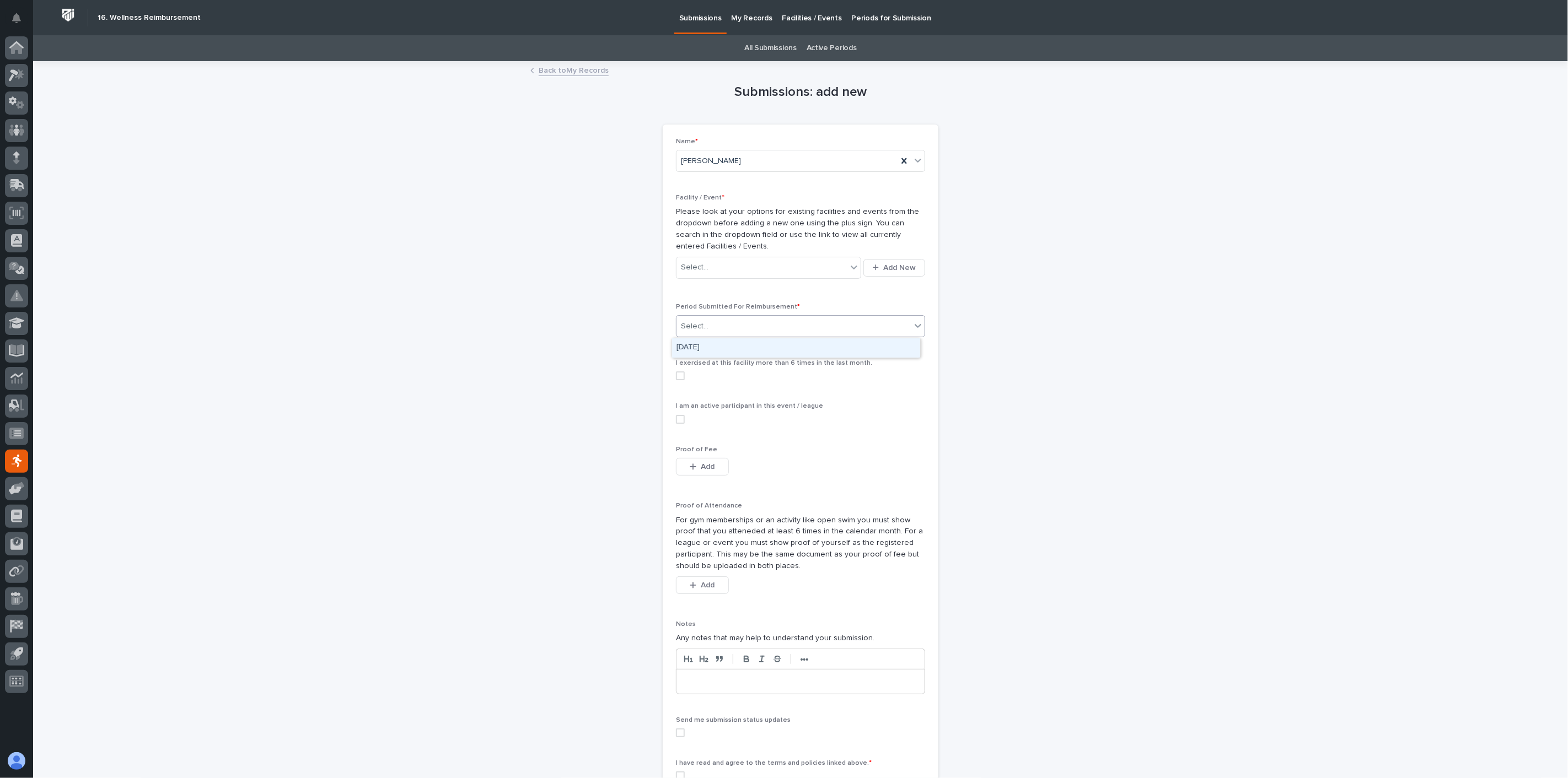
click at [957, 353] on div "Submissions: add new Loading... Saving… Loading... Saving… Loading... Saving… N…" at bounding box center [800, 445] width 540 height 767
click at [552, 68] on link "Back to My Records" at bounding box center [574, 70] width 70 height 13
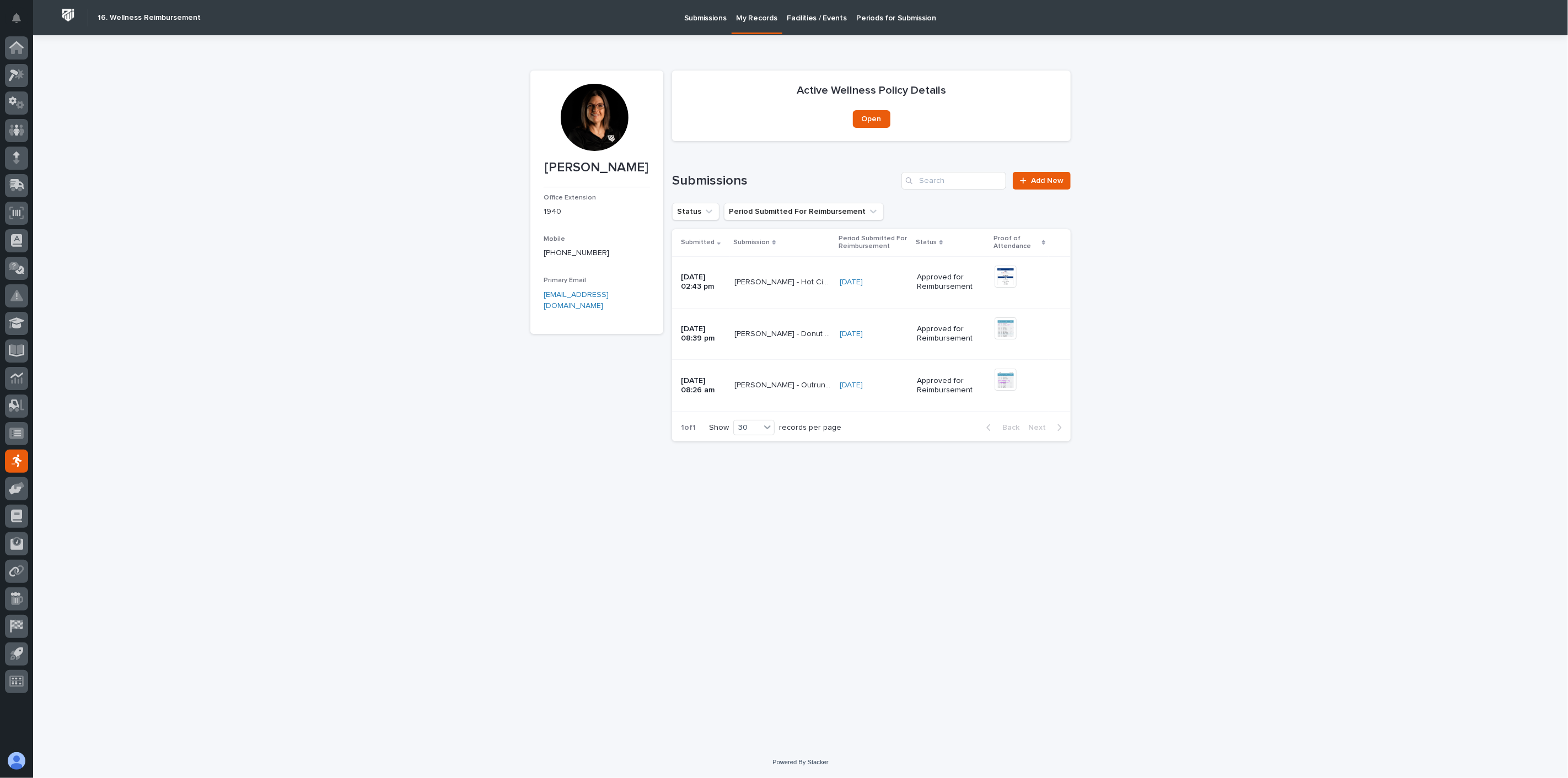
click at [708, 19] on p "Submissions" at bounding box center [706, 11] width 43 height 23
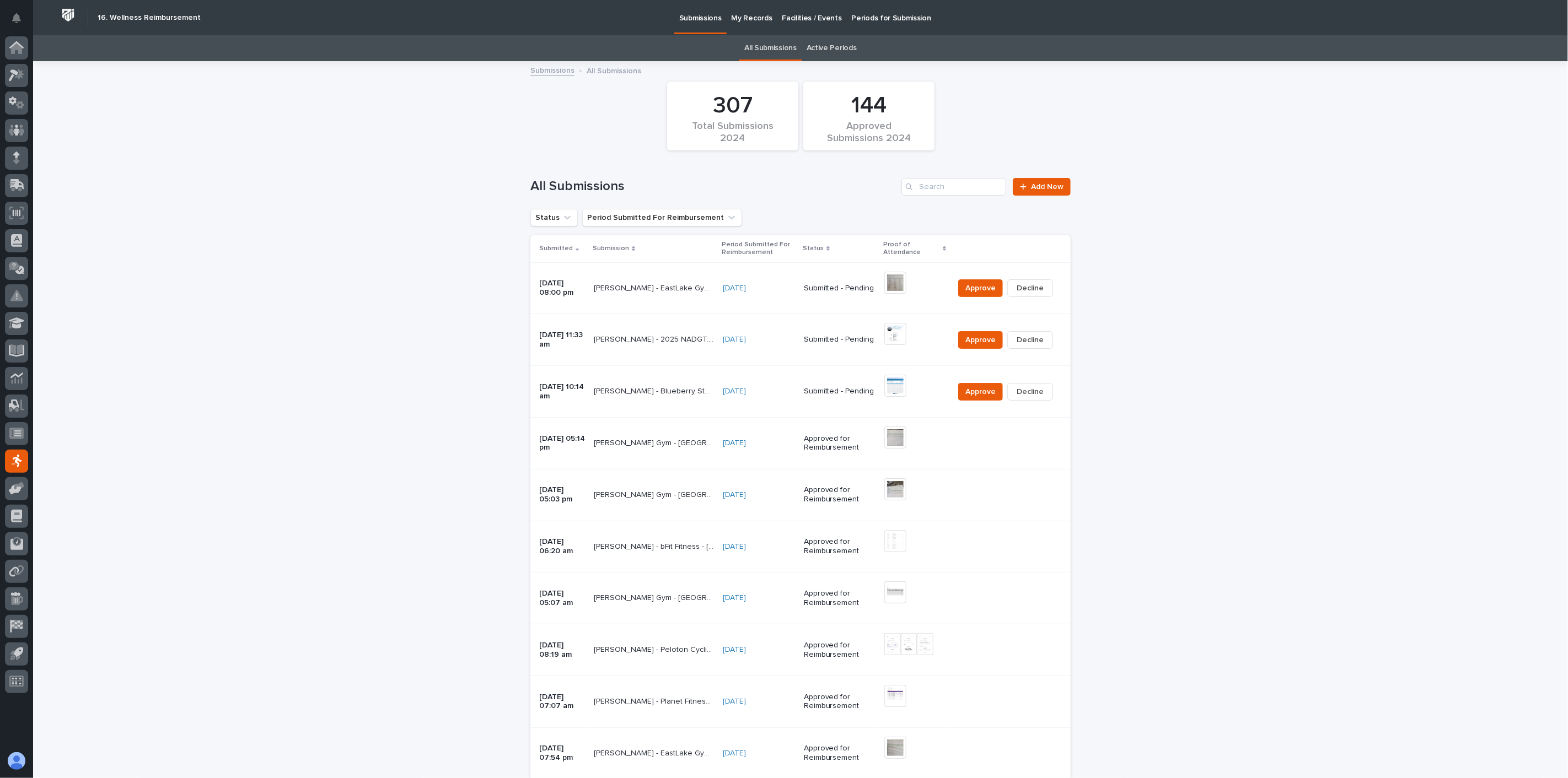
click at [710, 454] on td "Wynne Hochstetler - EastLake Gym - Nappanee - August 2025 Wynne Hochstetler - E…" at bounding box center [654, 443] width 129 height 52
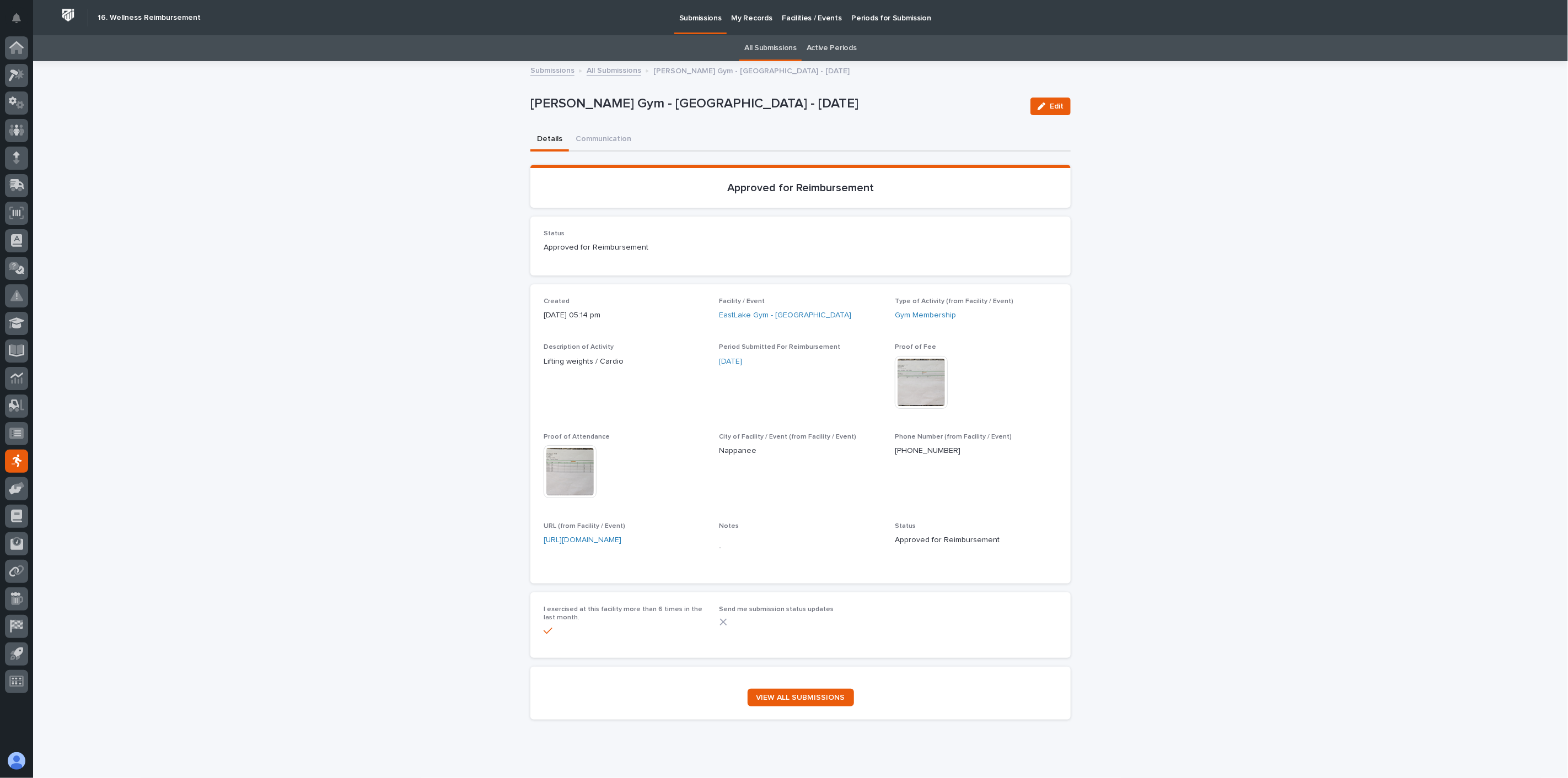
click at [567, 475] on img at bounding box center [570, 472] width 53 height 53
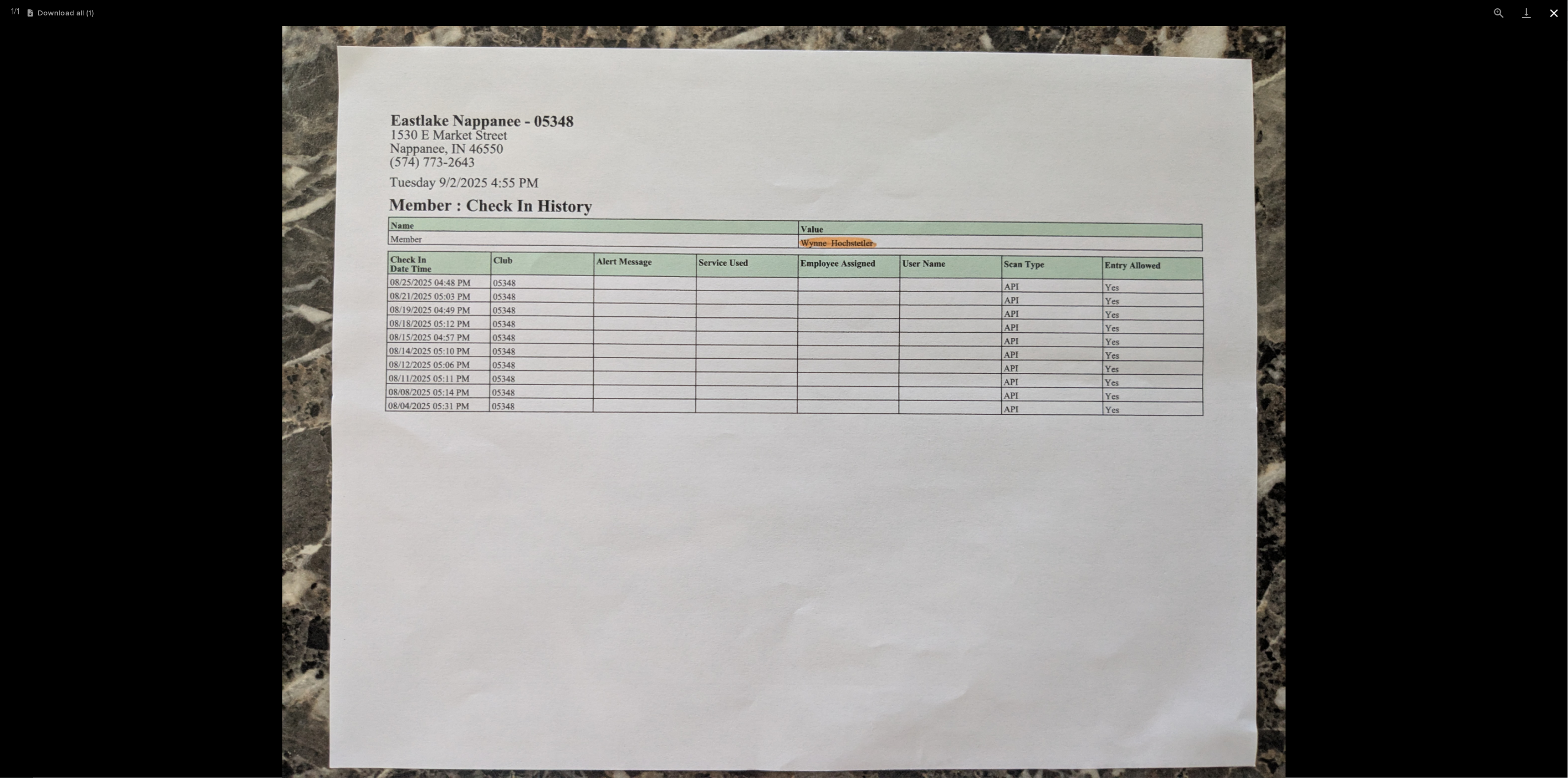
click at [1554, 10] on button "Close gallery" at bounding box center [1554, 13] width 28 height 26
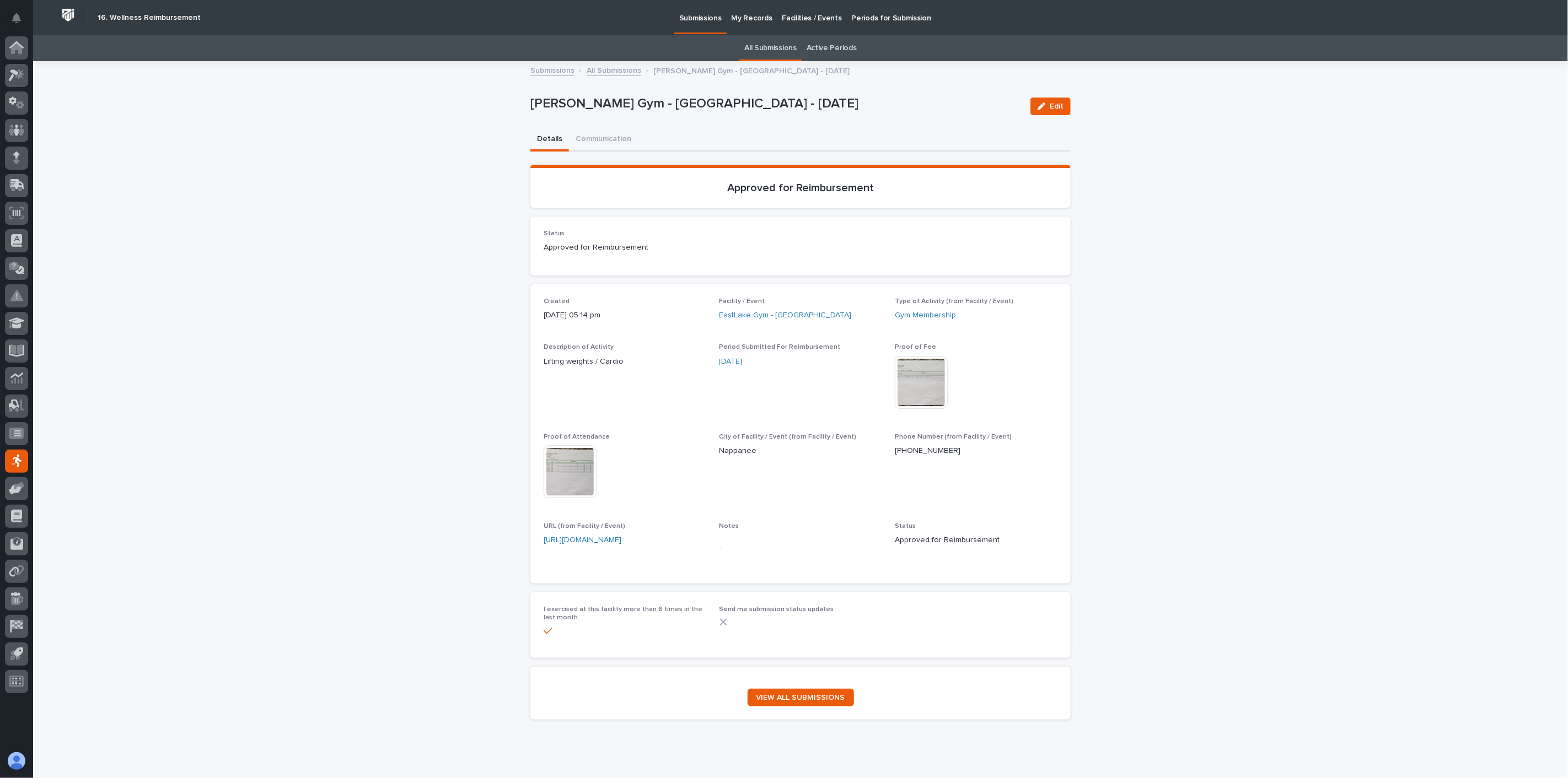
click at [619, 69] on link "All Submissions" at bounding box center [613, 70] width 55 height 13
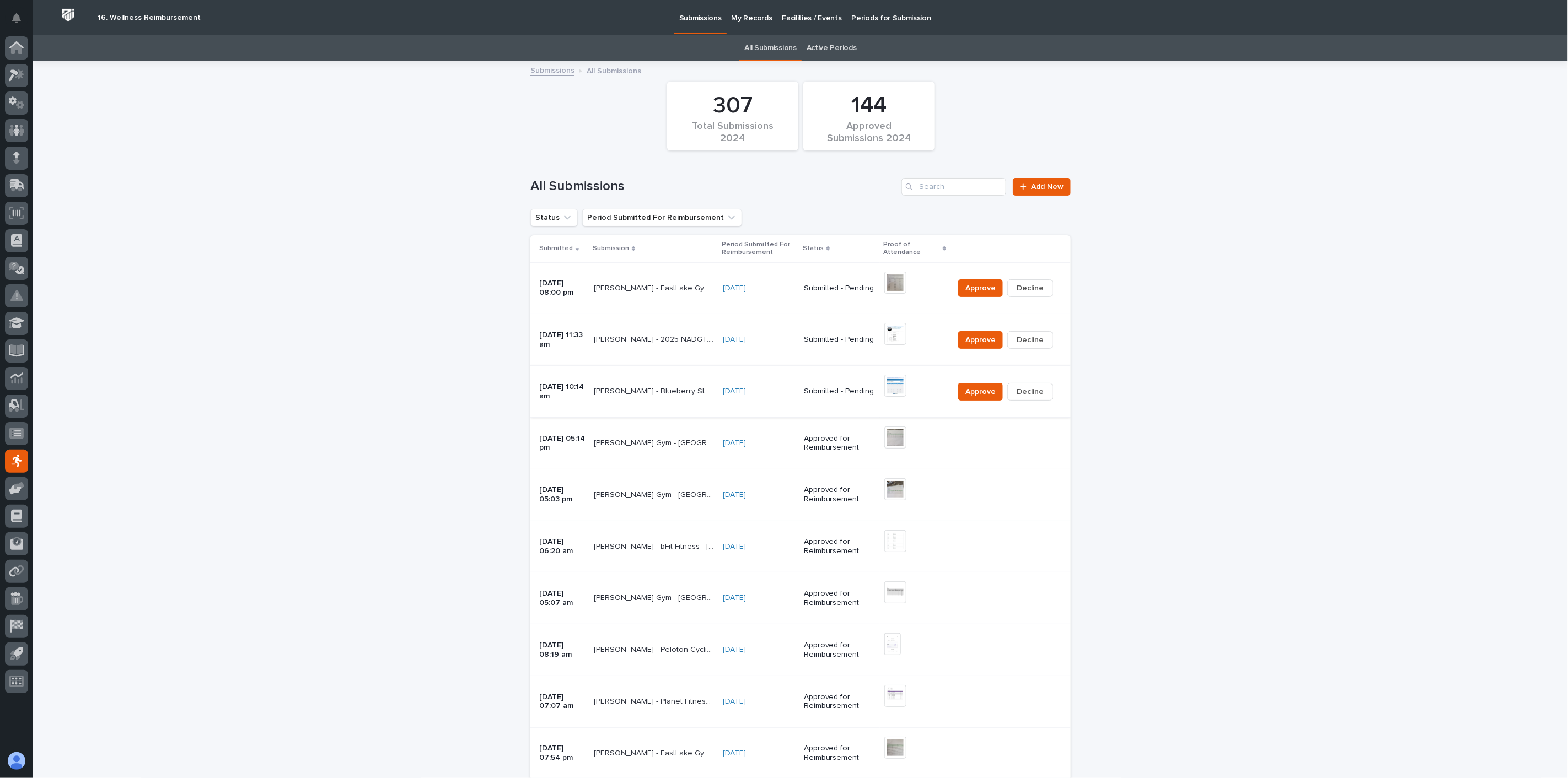
scroll to position [35, 0]
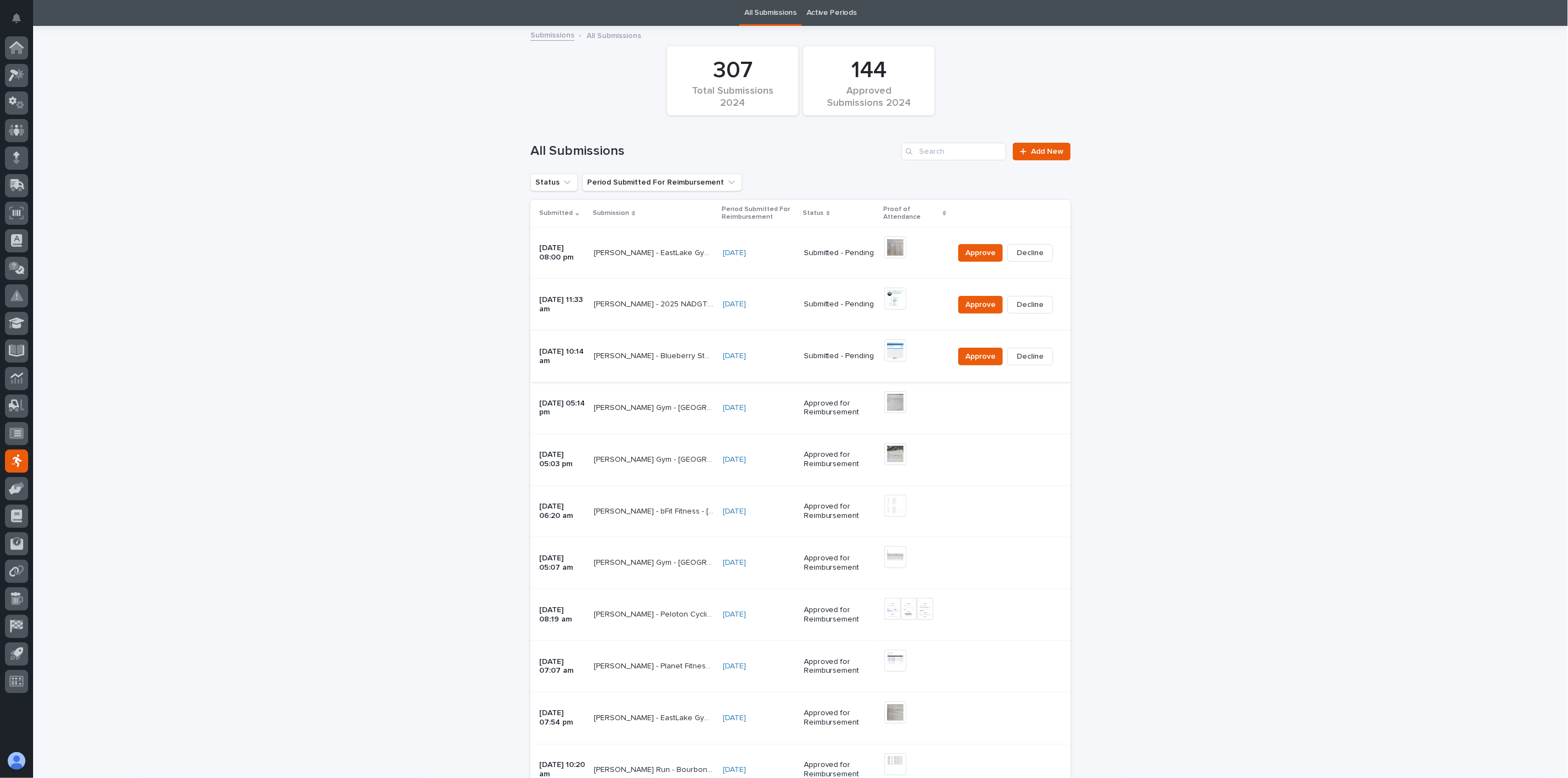
click at [627, 521] on td "Ashton Bontrager - bFit Fitness - Bremen - August 2025 Ashton Bontrager - bFit …" at bounding box center [654, 511] width 129 height 52
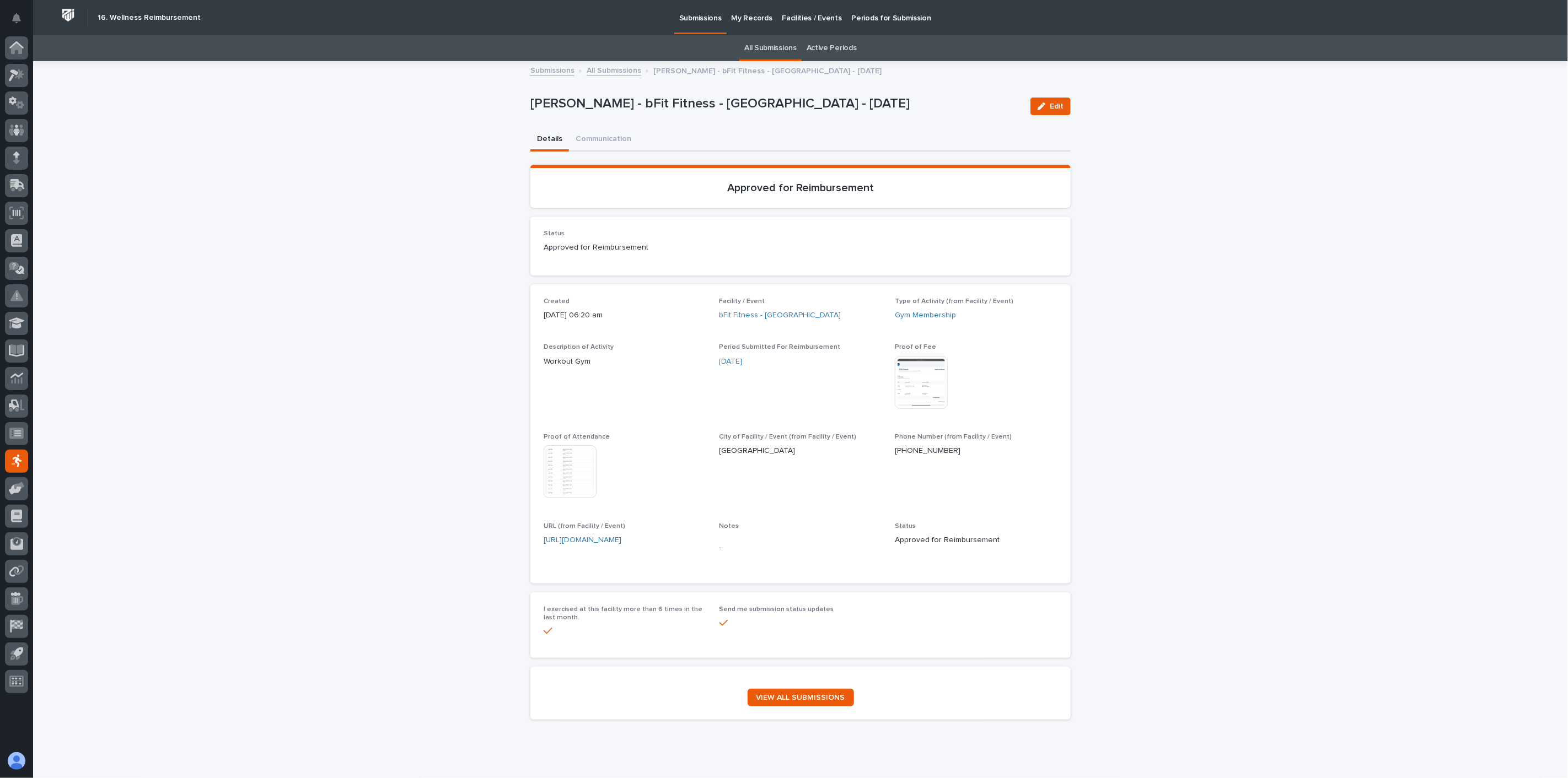
click at [568, 479] on img at bounding box center [570, 472] width 53 height 53
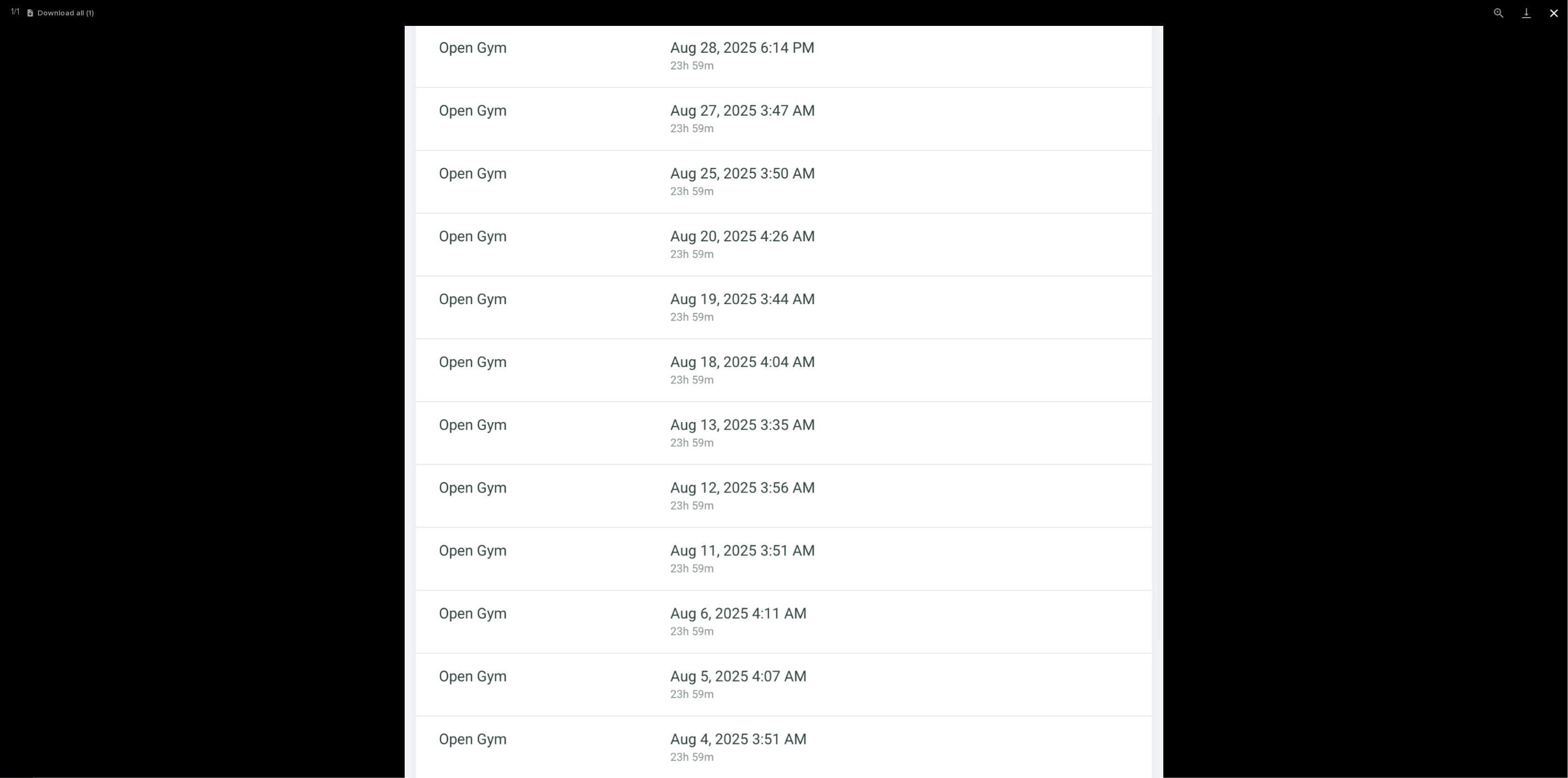
click at [1550, 14] on button "Close gallery" at bounding box center [1554, 13] width 28 height 26
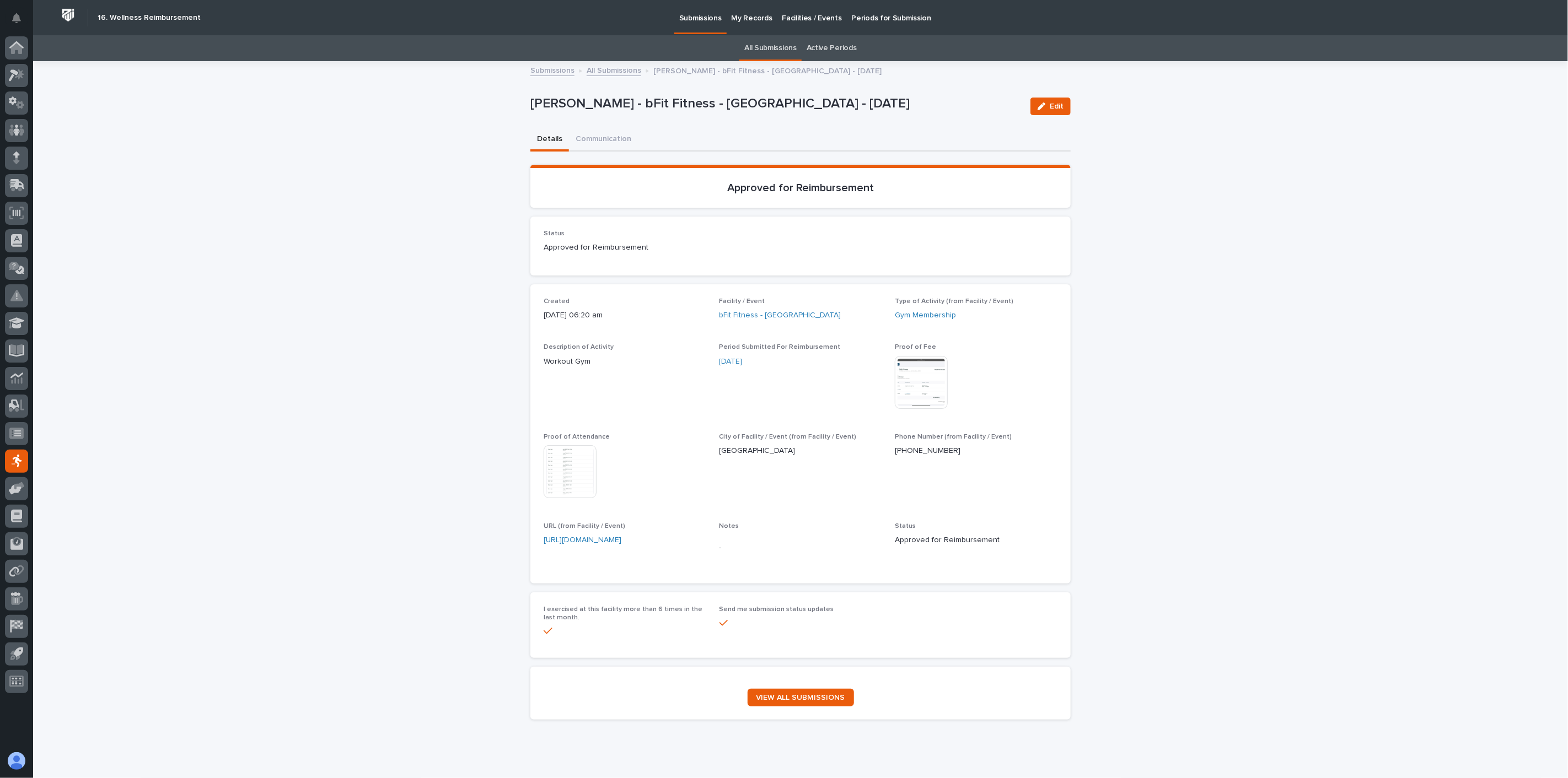
click at [613, 69] on link "All Submissions" at bounding box center [613, 70] width 55 height 13
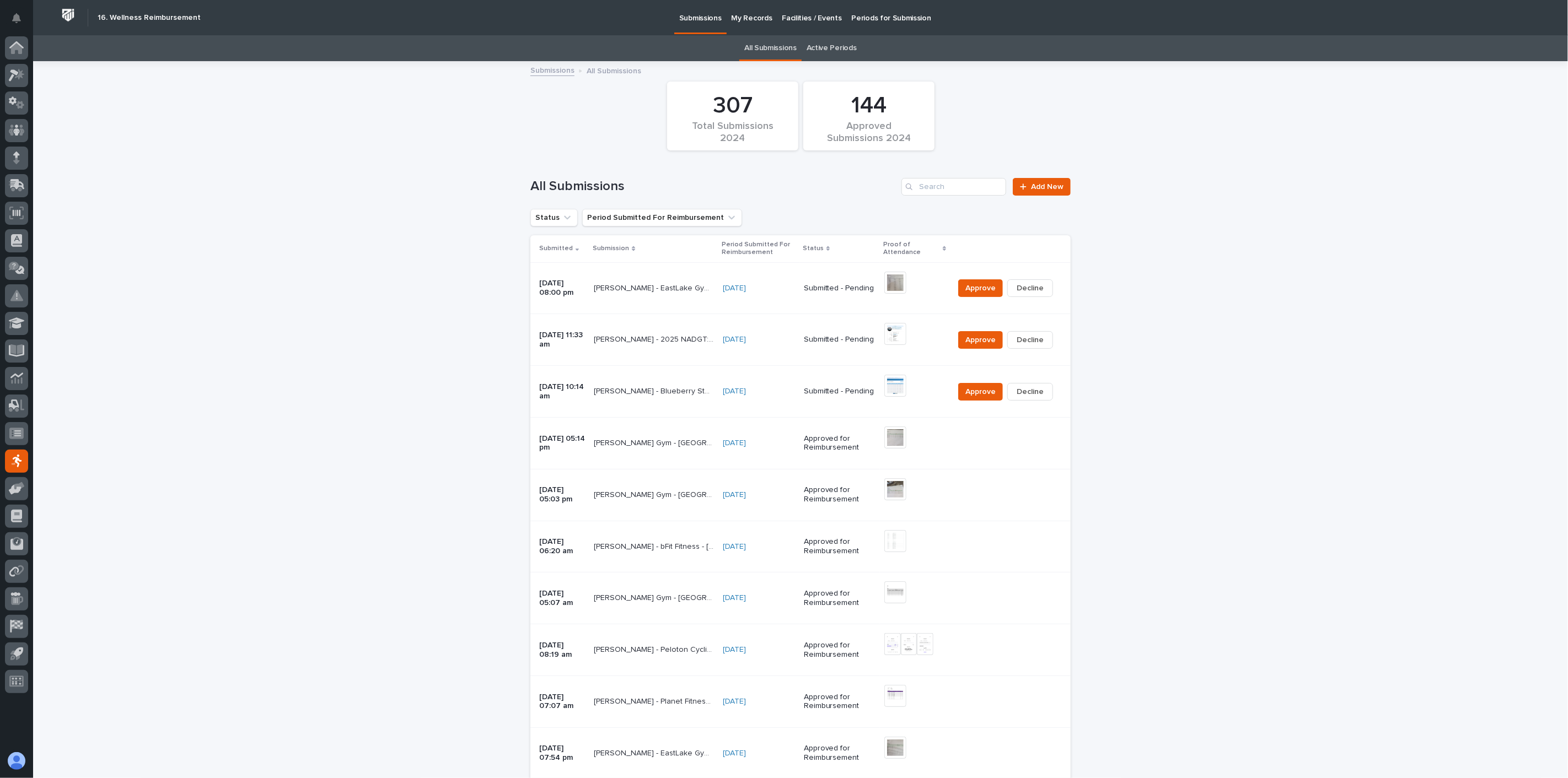
click at [746, 13] on p "My Records" at bounding box center [751, 11] width 41 height 23
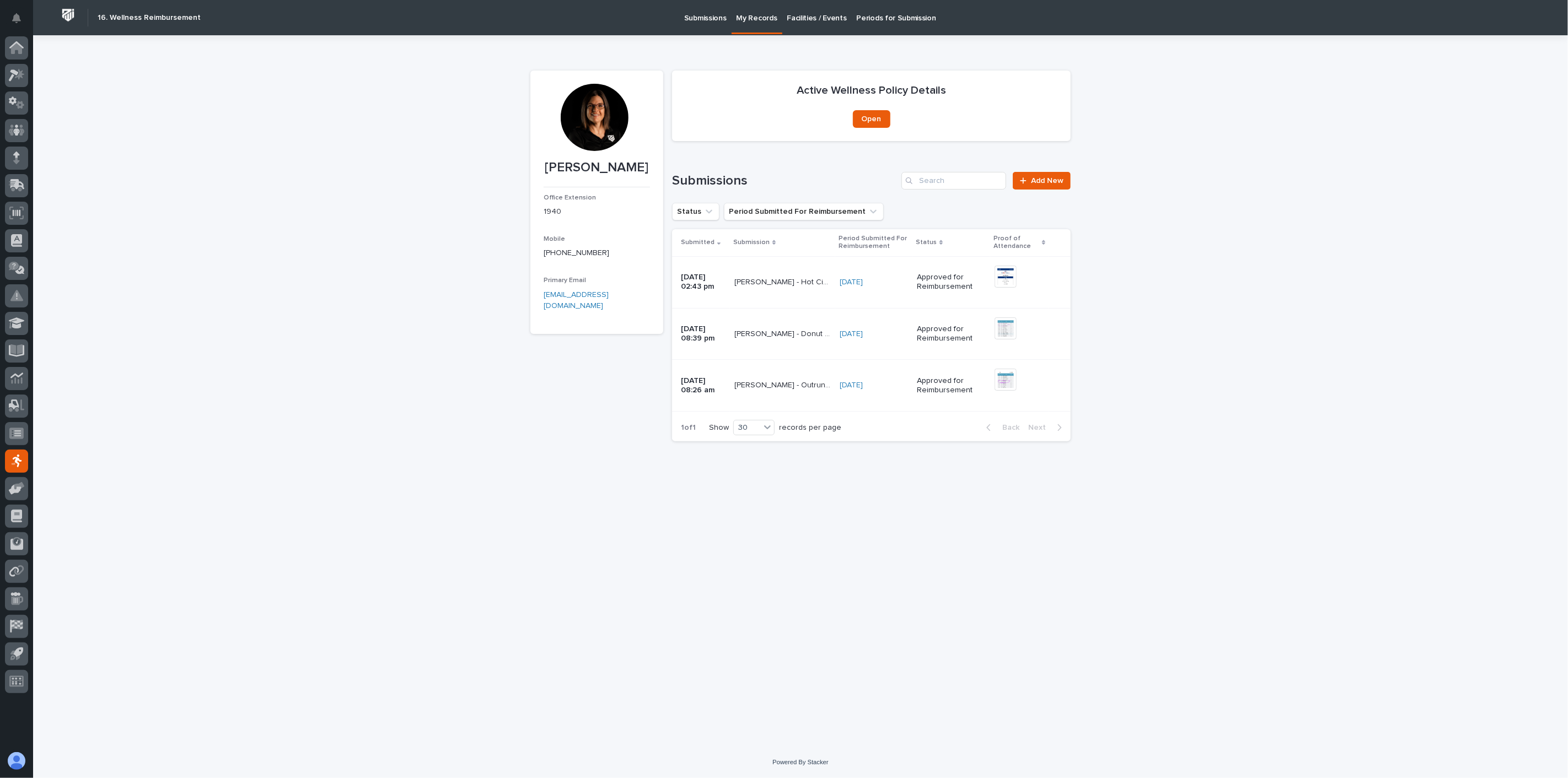
click at [763, 299] on td "Lisa Reyes - Hot Cider Hustle 5k - 10/13/2024 - October 2024 Lisa Reyes - Hot C…" at bounding box center [783, 282] width 105 height 52
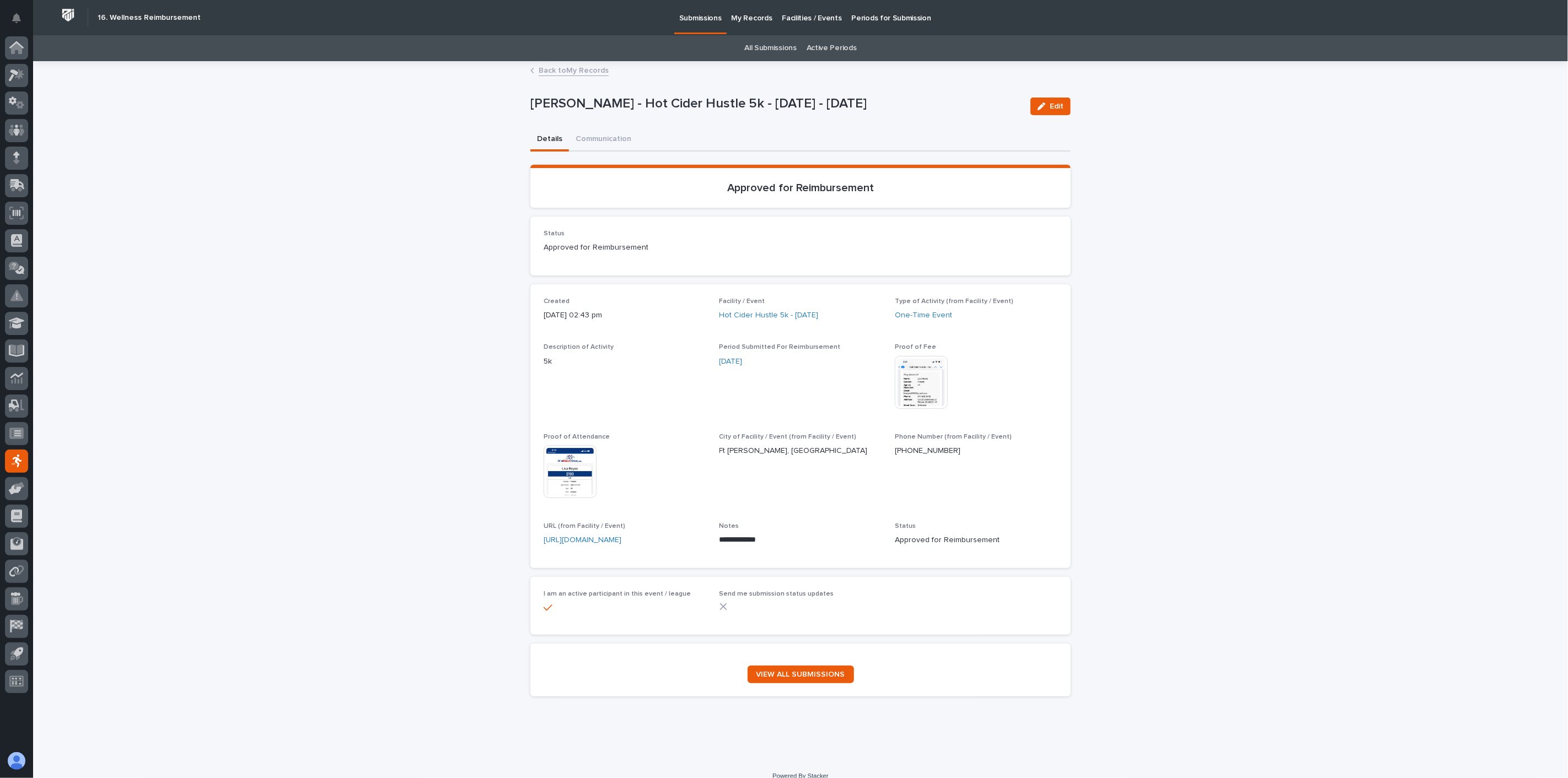
click at [908, 388] on img at bounding box center [921, 382] width 53 height 53
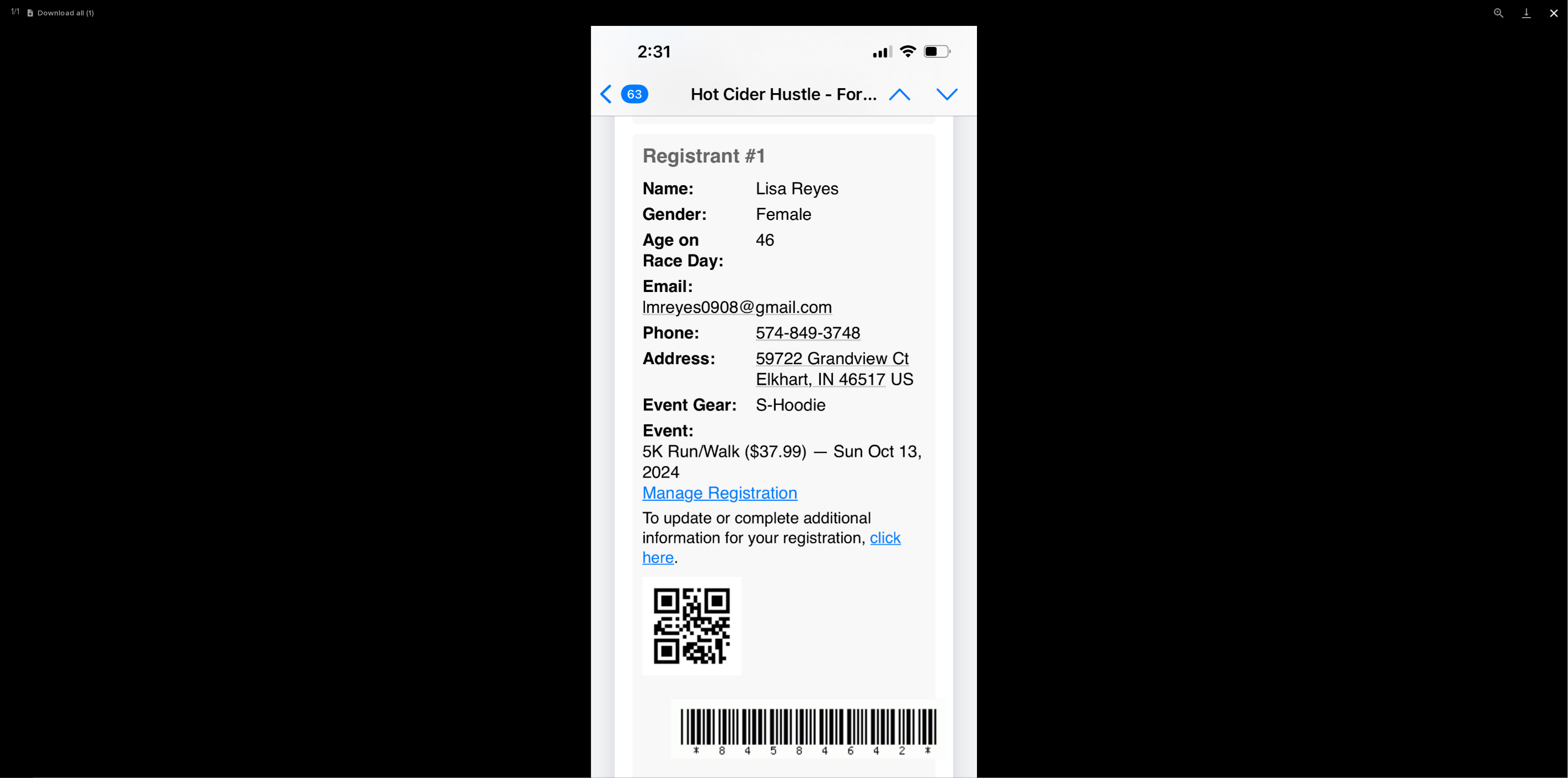
click at [1558, 15] on button "Close gallery" at bounding box center [1554, 13] width 28 height 26
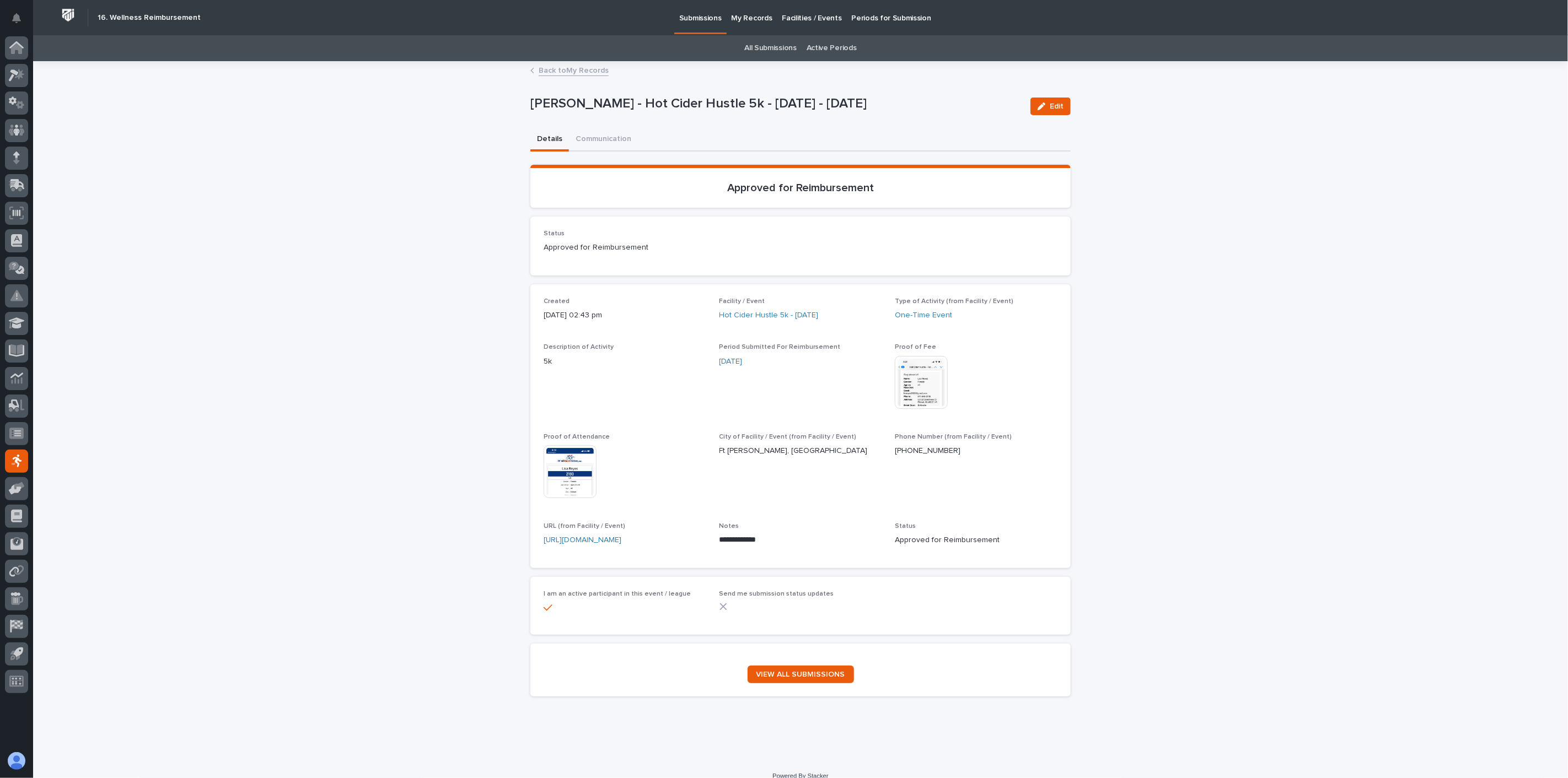
click at [579, 72] on link "Back to My Records" at bounding box center [574, 70] width 70 height 13
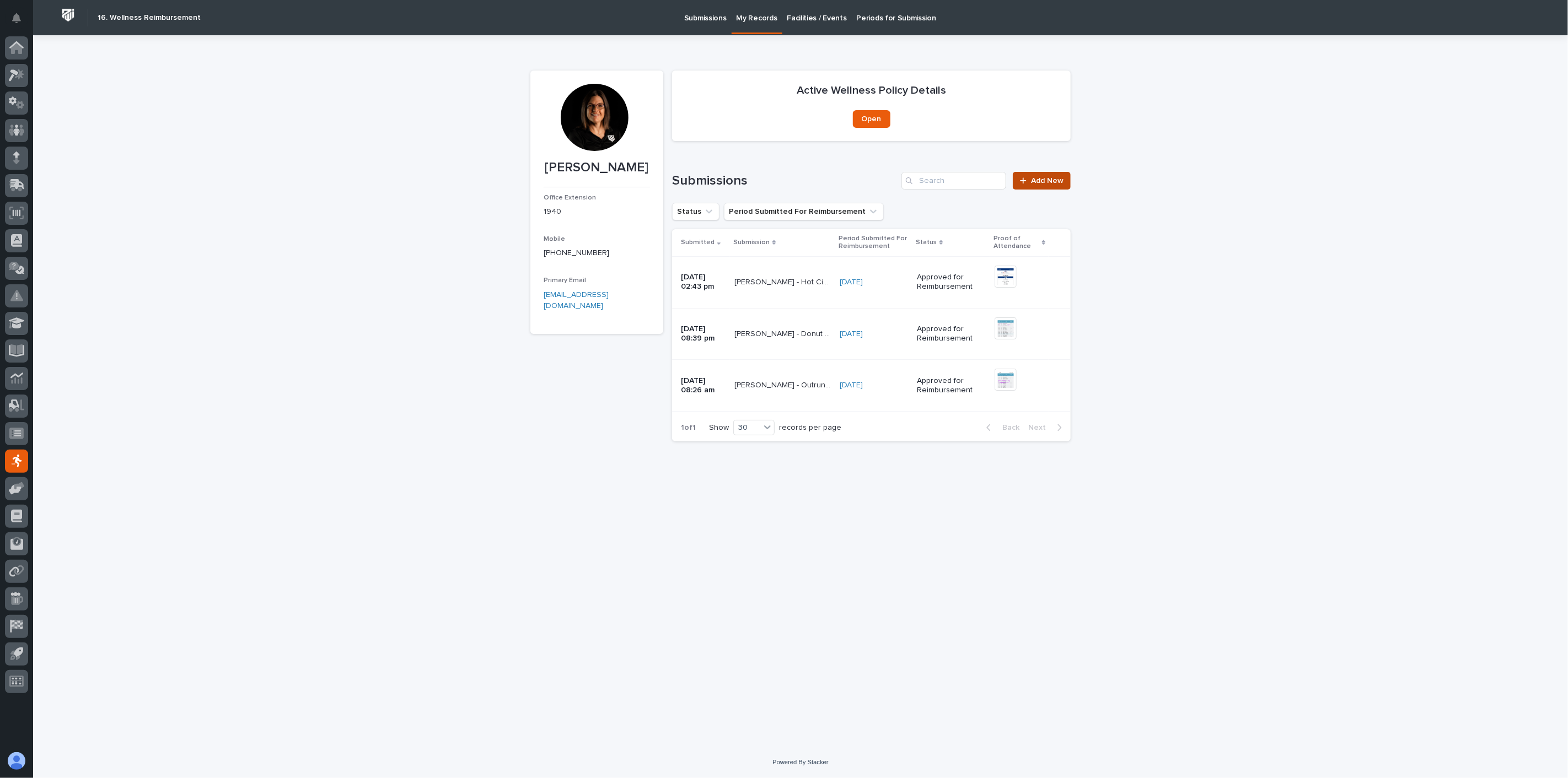
click at [1054, 183] on span "Add New" at bounding box center [1047, 181] width 33 height 8
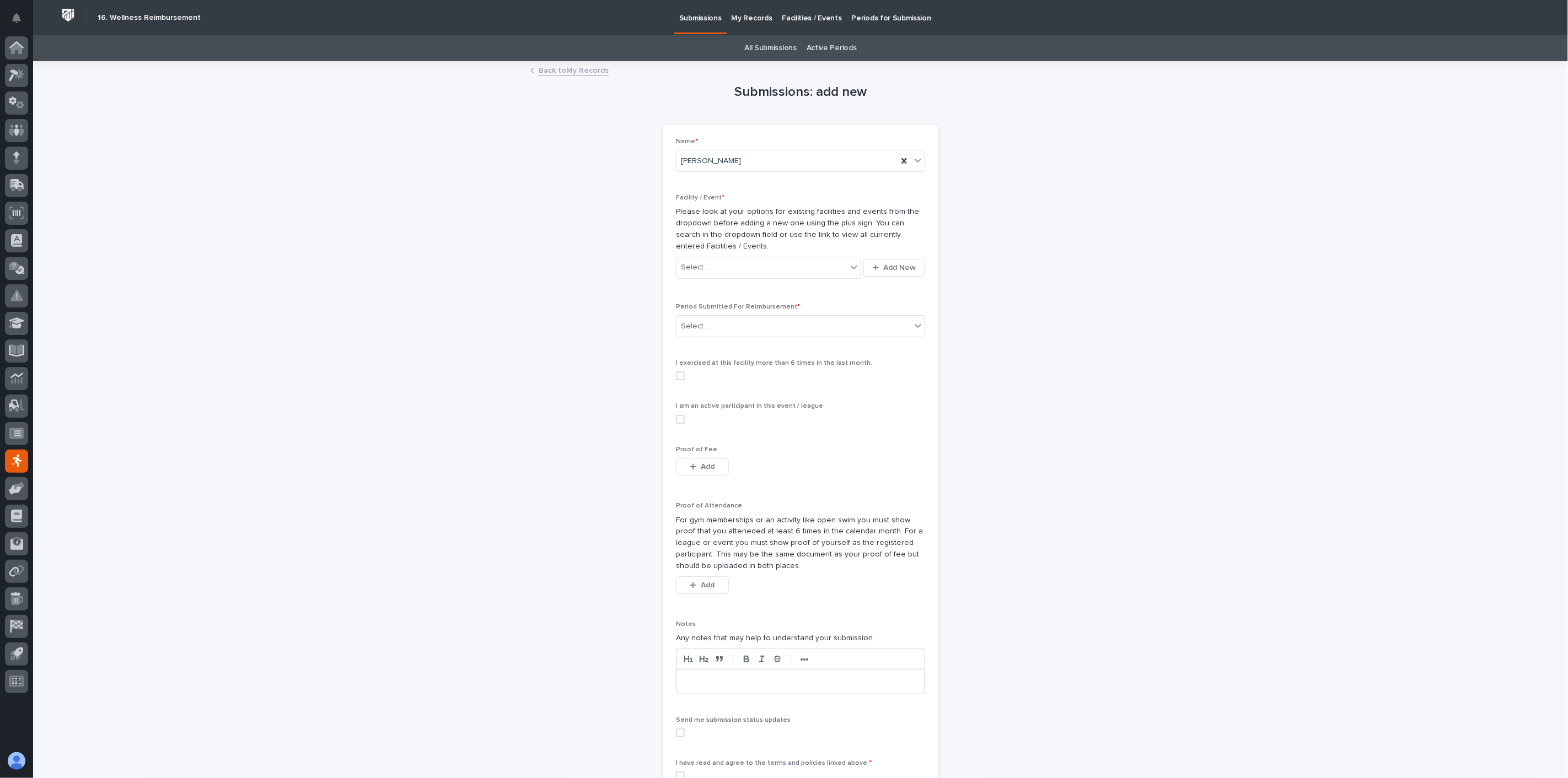
click at [565, 68] on link "Back to My Records" at bounding box center [574, 70] width 70 height 13
